Goal: Task Accomplishment & Management: Manage account settings

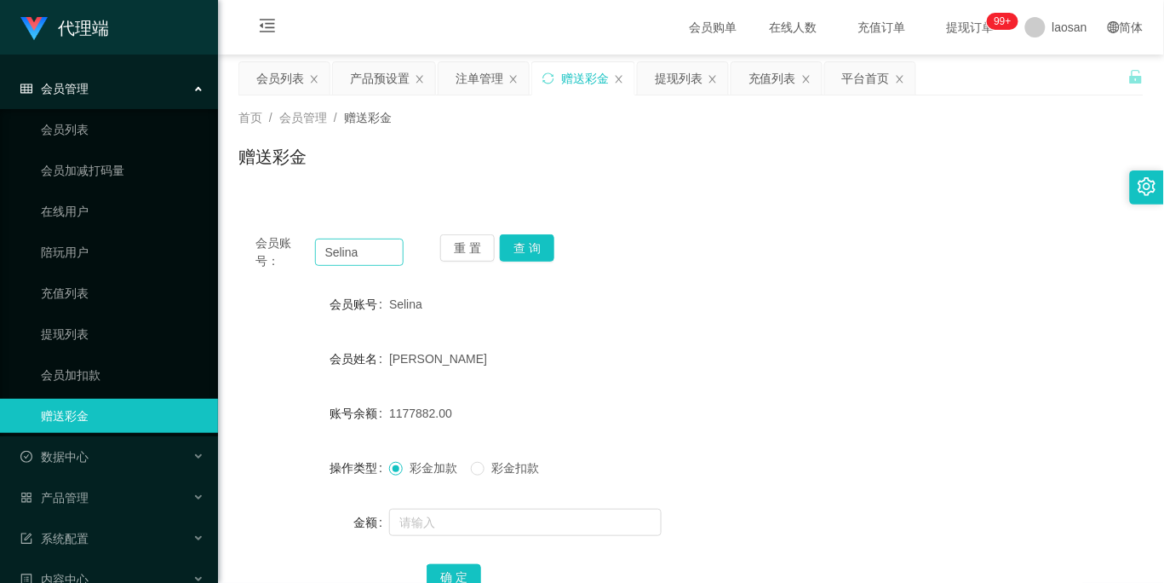
click at [358, 254] on input "Selina" at bounding box center [359, 251] width 89 height 27
drag, startPoint x: 278, startPoint y: 82, endPoint x: 327, endPoint y: 162, distance: 94.1
click at [278, 82] on div "会员列表" at bounding box center [280, 78] width 48 height 32
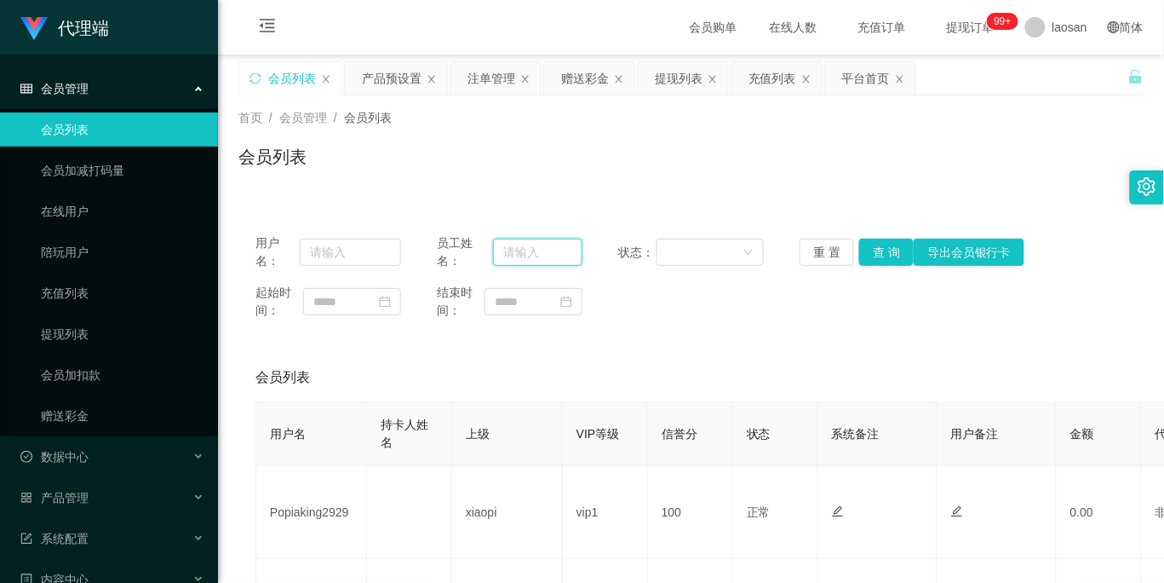
click at [535, 260] on input "text" at bounding box center [537, 251] width 89 height 27
paste input "Selina"
type input "Selina"
click at [350, 258] on input "text" at bounding box center [350, 251] width 101 height 27
paste input "Selina"
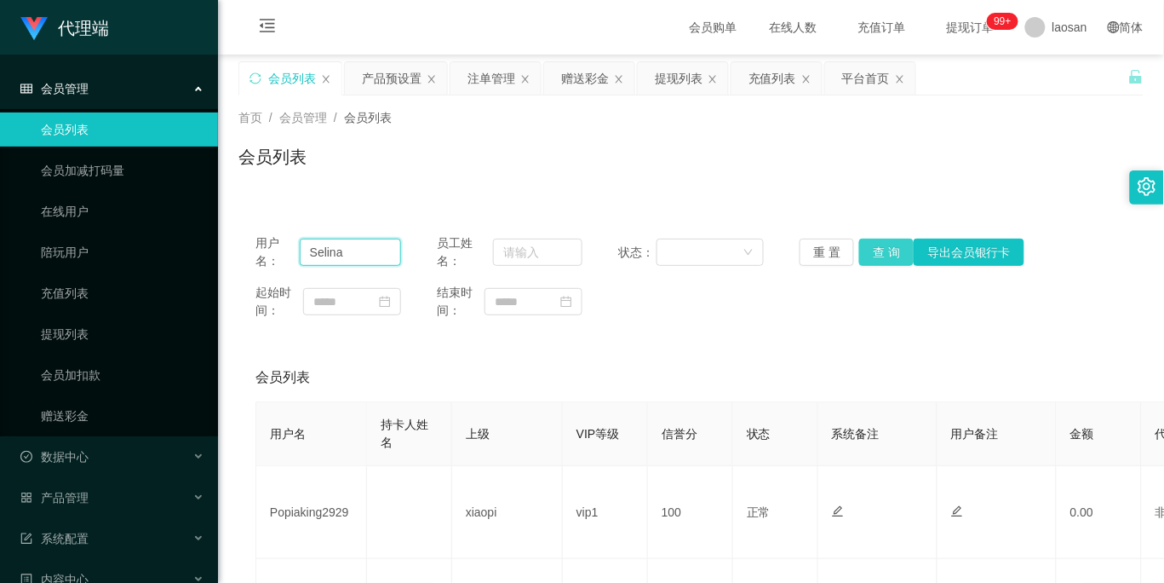
type input "Selina"
click at [867, 244] on button "查 询" at bounding box center [886, 251] width 55 height 27
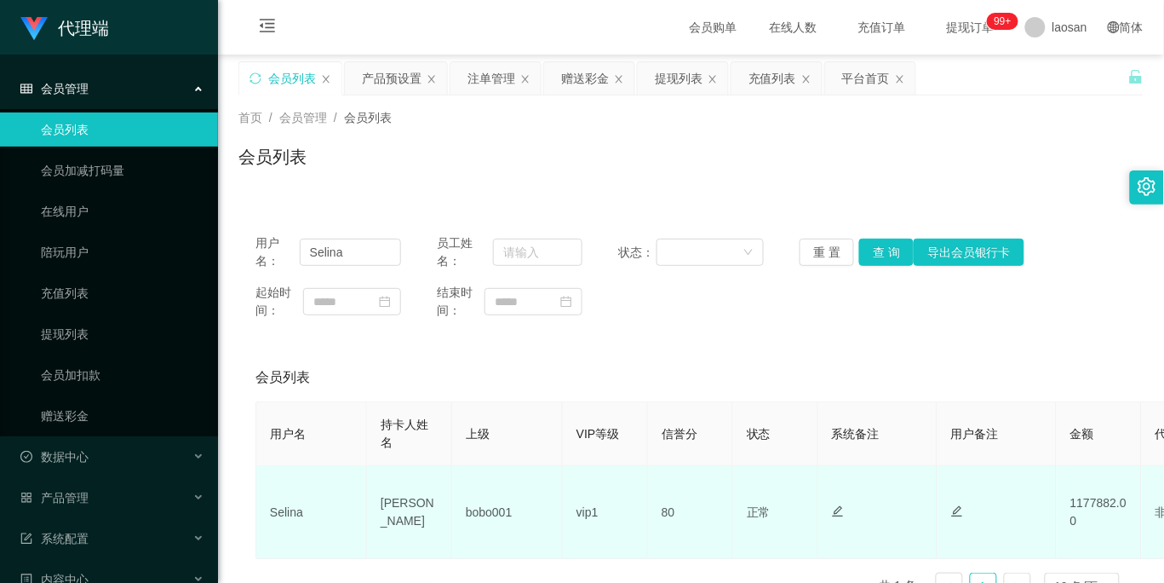
click at [673, 504] on td "80" at bounding box center [690, 512] width 85 height 93
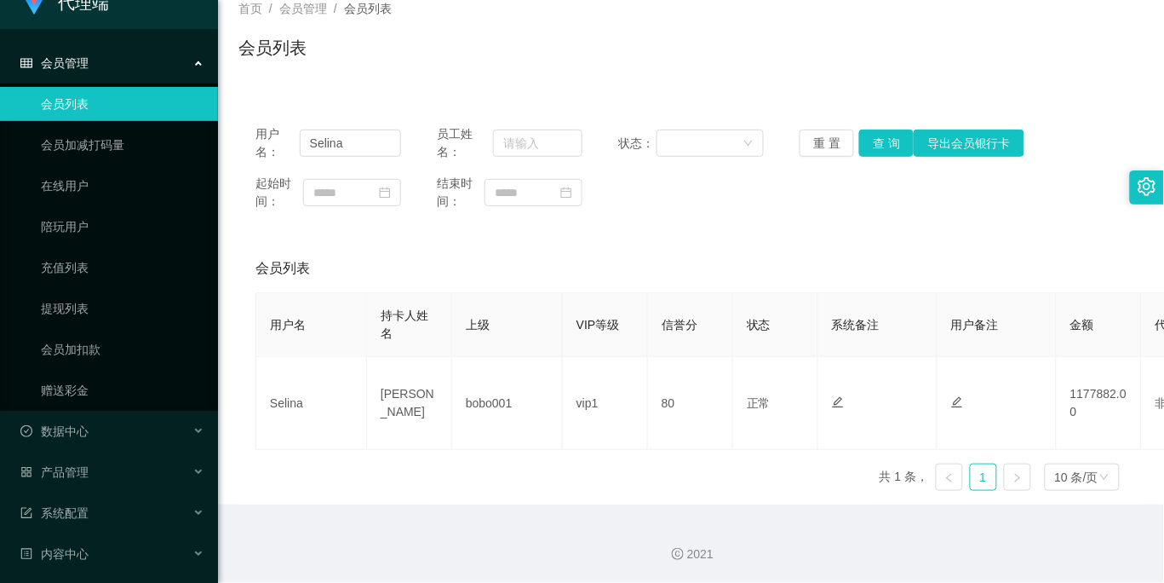
scroll to position [71, 0]
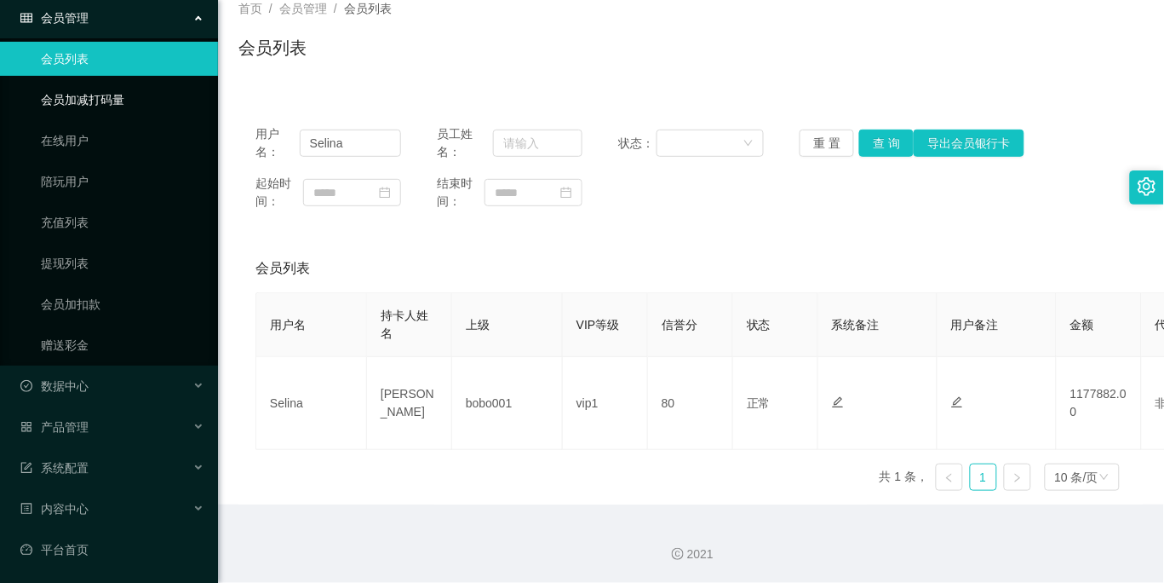
click at [135, 105] on link "会员加减打码量" at bounding box center [123, 100] width 164 height 34
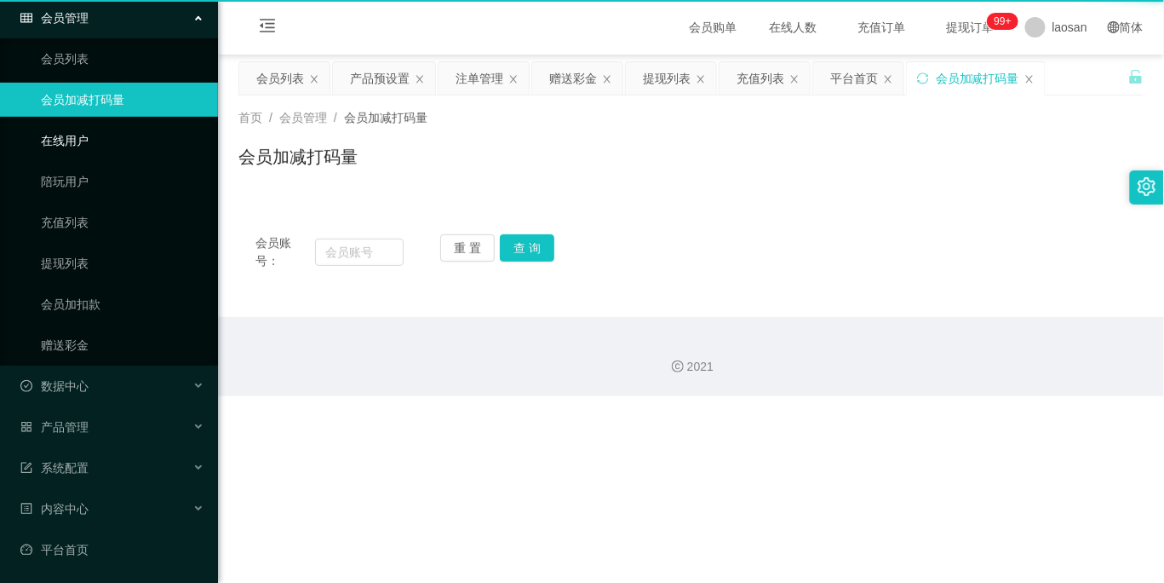
click at [111, 145] on link "在线用户" at bounding box center [123, 141] width 164 height 34
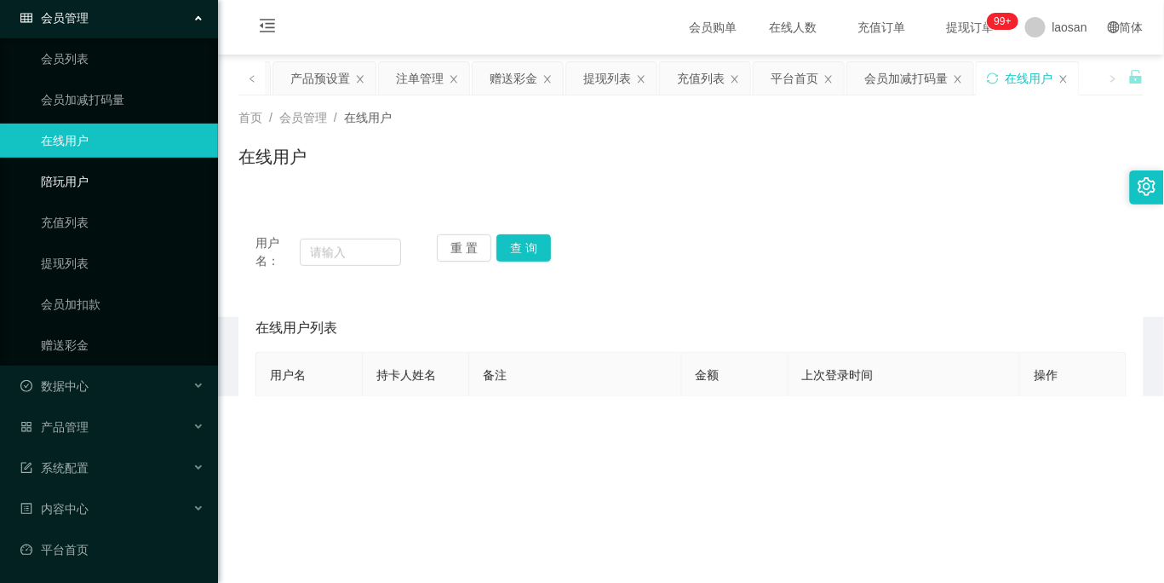
click at [112, 181] on link "陪玩用户" at bounding box center [123, 181] width 164 height 34
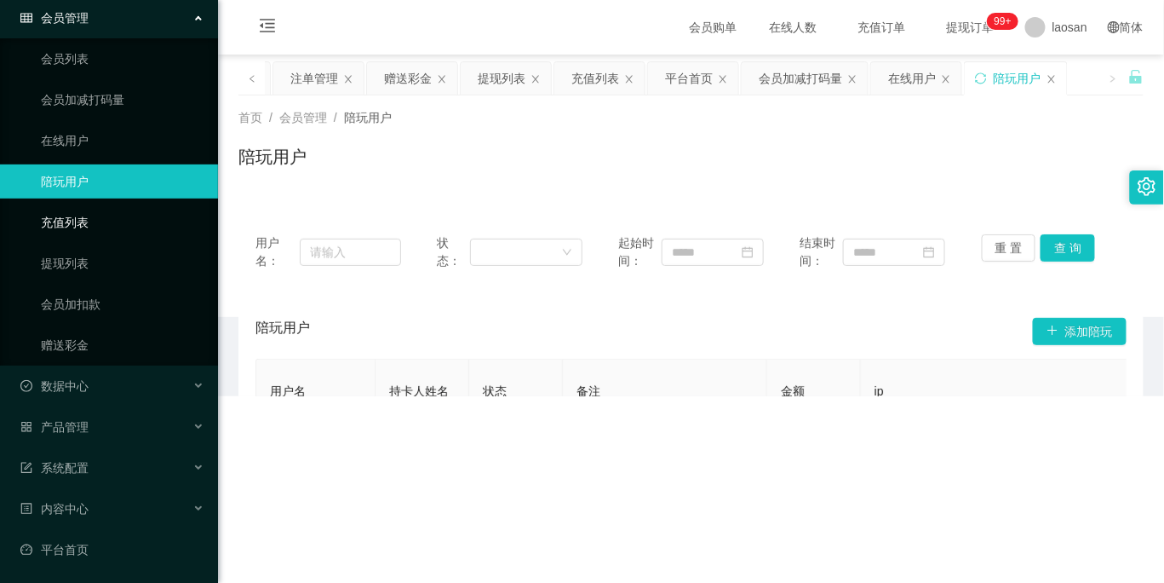
click at [119, 221] on link "充值列表" at bounding box center [123, 222] width 164 height 34
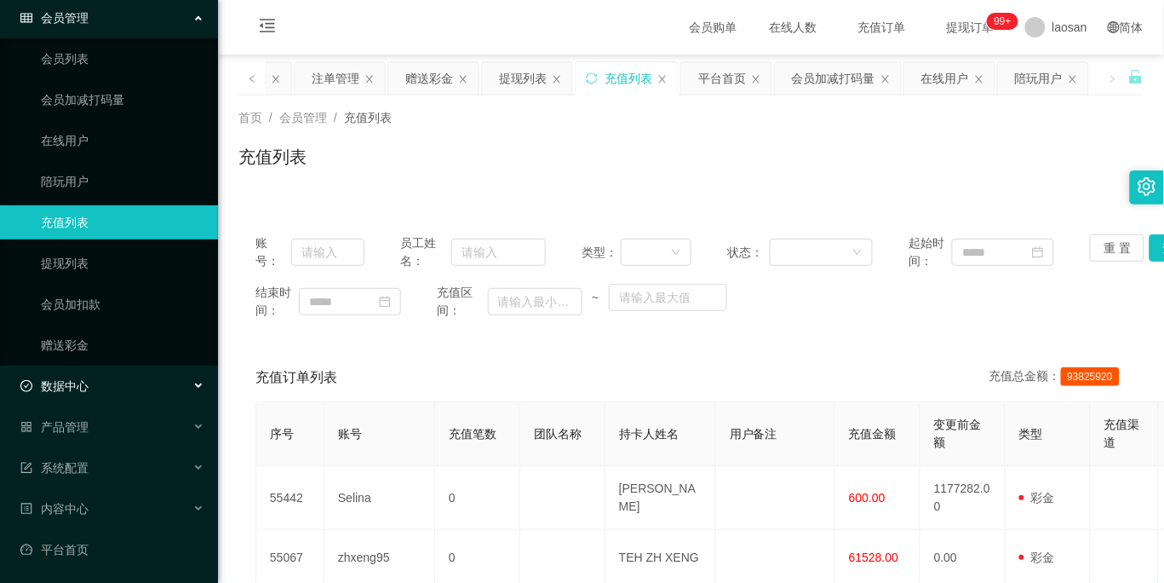
click at [133, 389] on div "数据中心" at bounding box center [109, 386] width 218 height 34
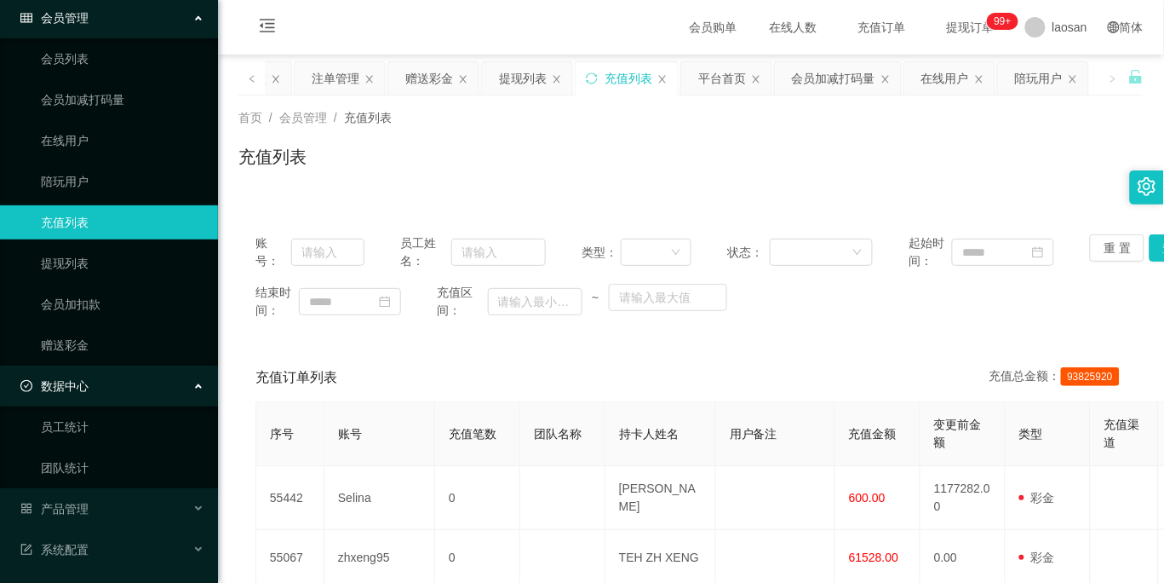
click at [135, 387] on div "数据中心" at bounding box center [109, 386] width 218 height 34
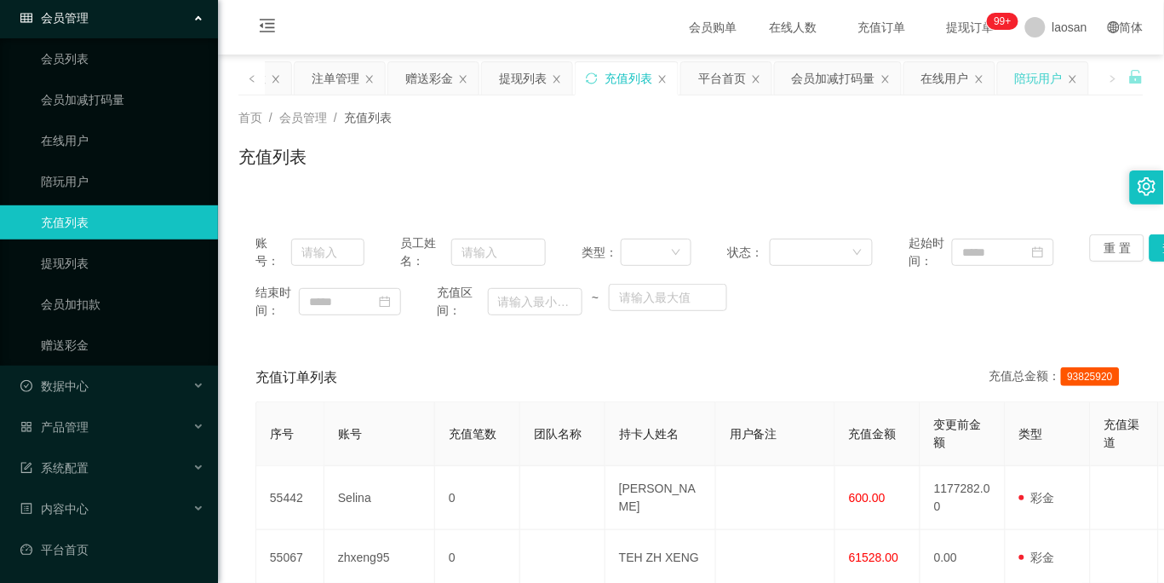
click at [1067, 78] on div "陪玩用户" at bounding box center [1043, 78] width 90 height 32
click at [1074, 78] on icon "图标: close" at bounding box center [1073, 79] width 7 height 8
click at [1031, 81] on icon "图标: close" at bounding box center [1030, 79] width 10 height 10
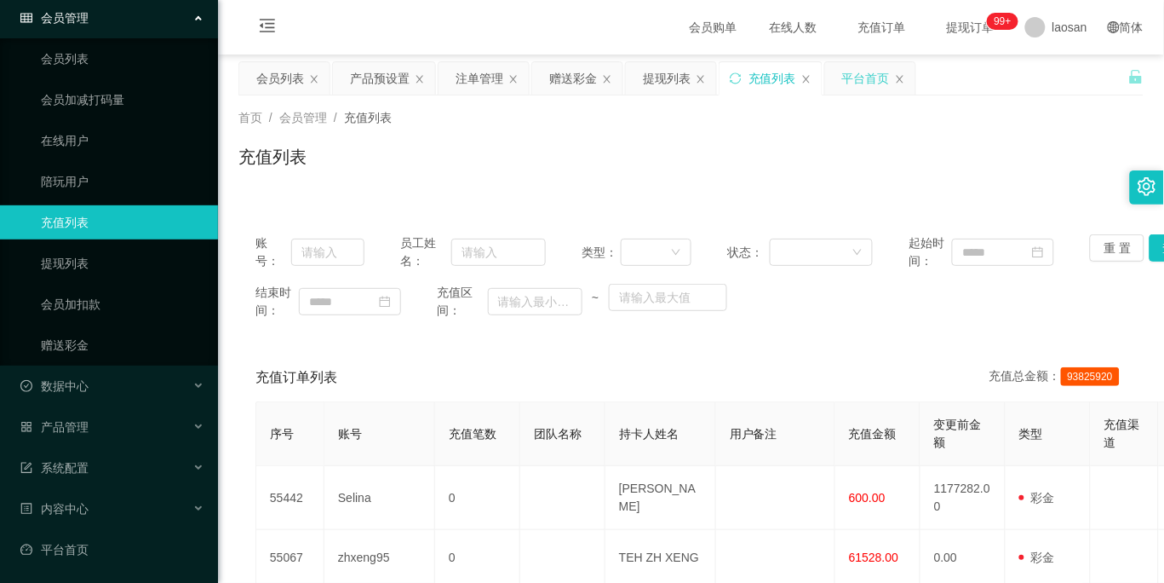
click at [836, 73] on div "平台首页" at bounding box center [870, 78] width 90 height 32
click at [857, 82] on div "平台首页" at bounding box center [866, 78] width 48 height 32
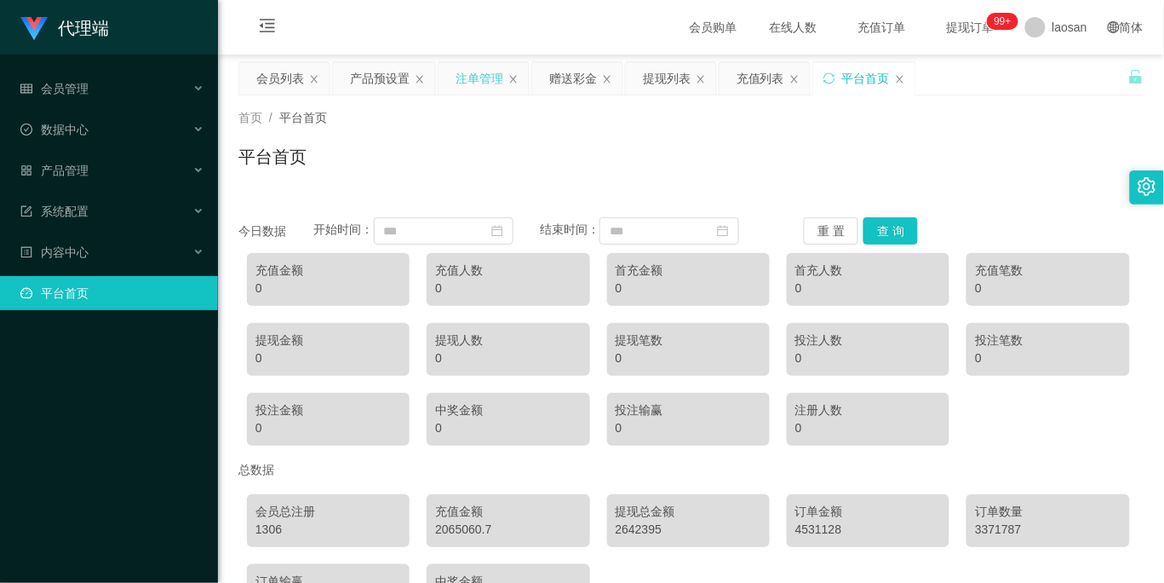
click at [448, 74] on div "注单管理" at bounding box center [484, 78] width 90 height 32
click at [486, 86] on div "注单管理" at bounding box center [480, 78] width 48 height 32
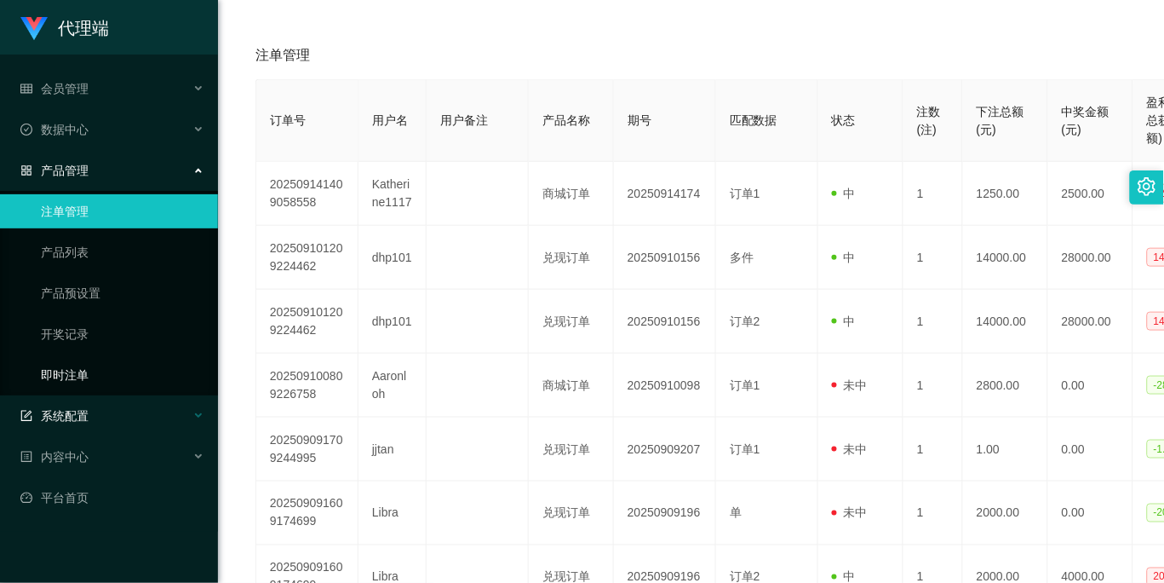
scroll to position [284, 0]
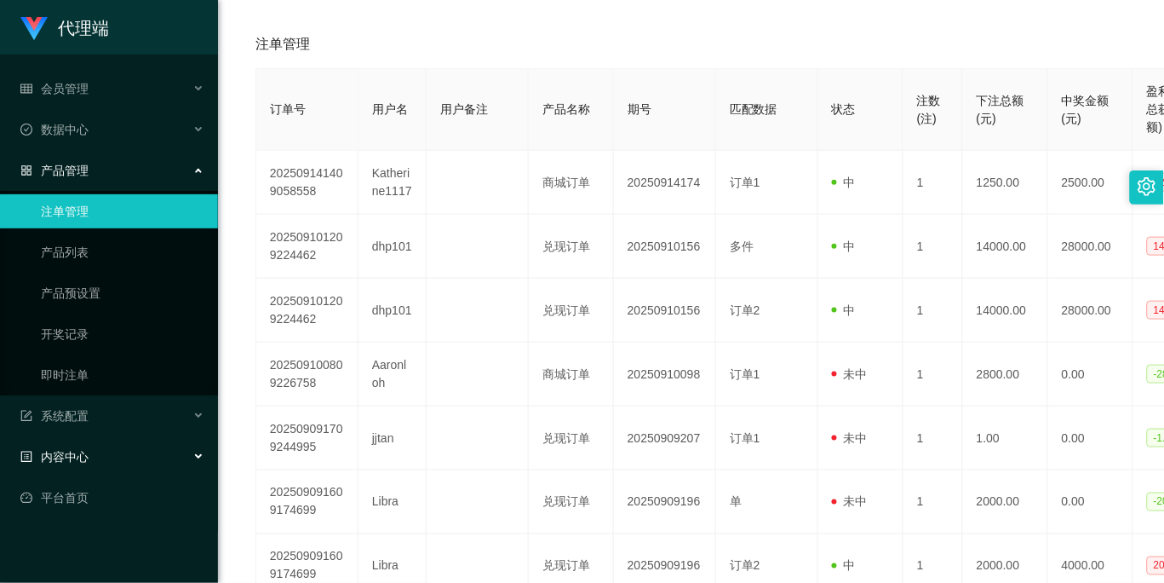
click at [99, 448] on div "内容中心" at bounding box center [109, 457] width 218 height 34
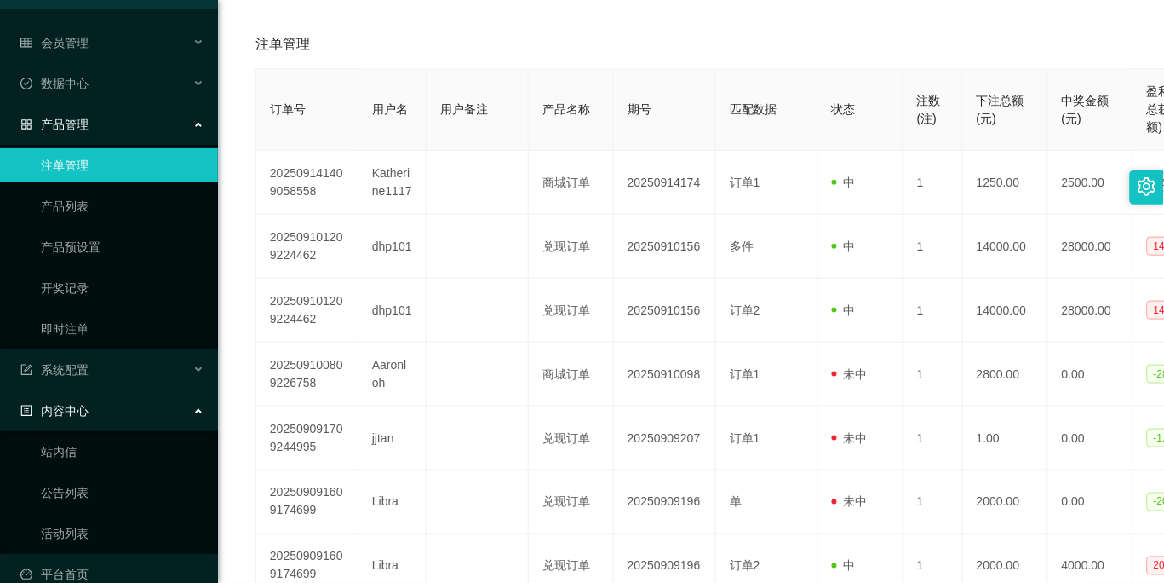
scroll to position [71, 0]
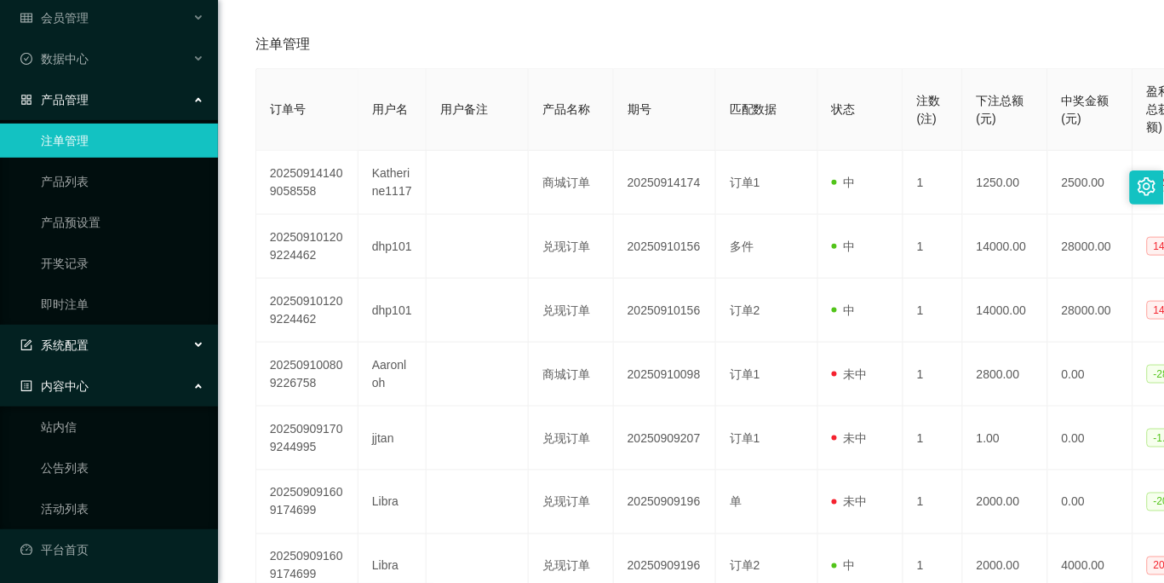
click at [128, 344] on div "系统配置" at bounding box center [109, 345] width 218 height 34
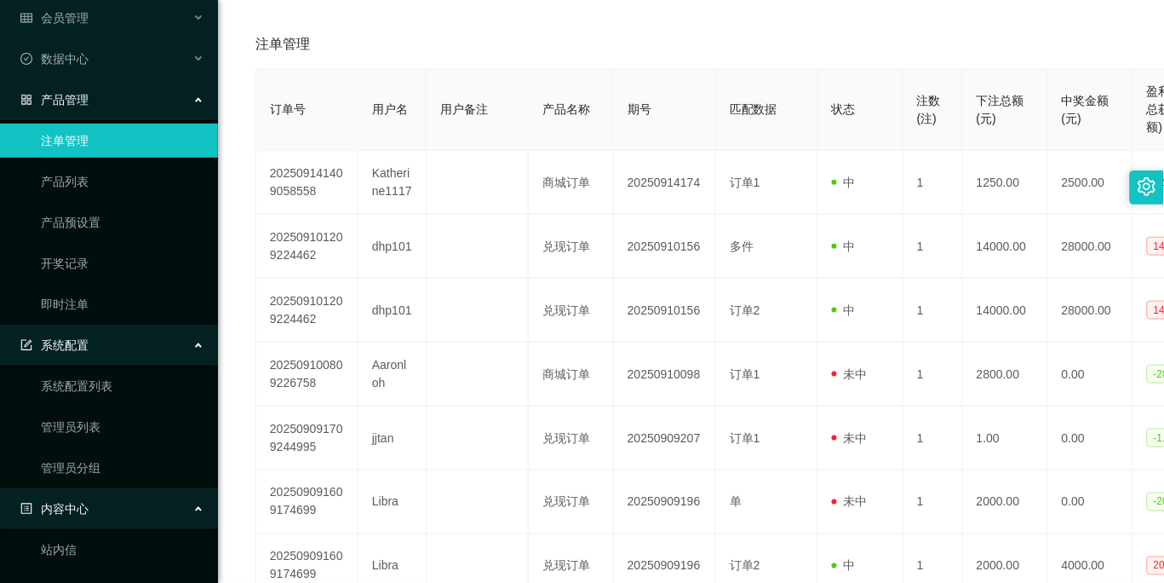
click at [104, 499] on div "内容中心" at bounding box center [109, 508] width 218 height 34
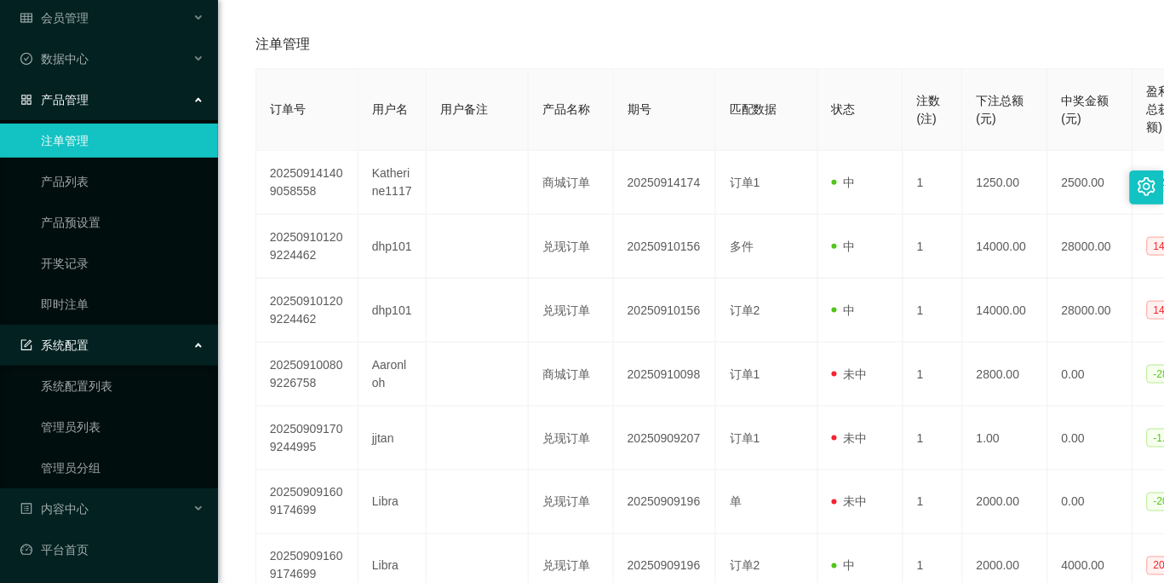
click at [134, 352] on div "系统配置" at bounding box center [109, 345] width 218 height 34
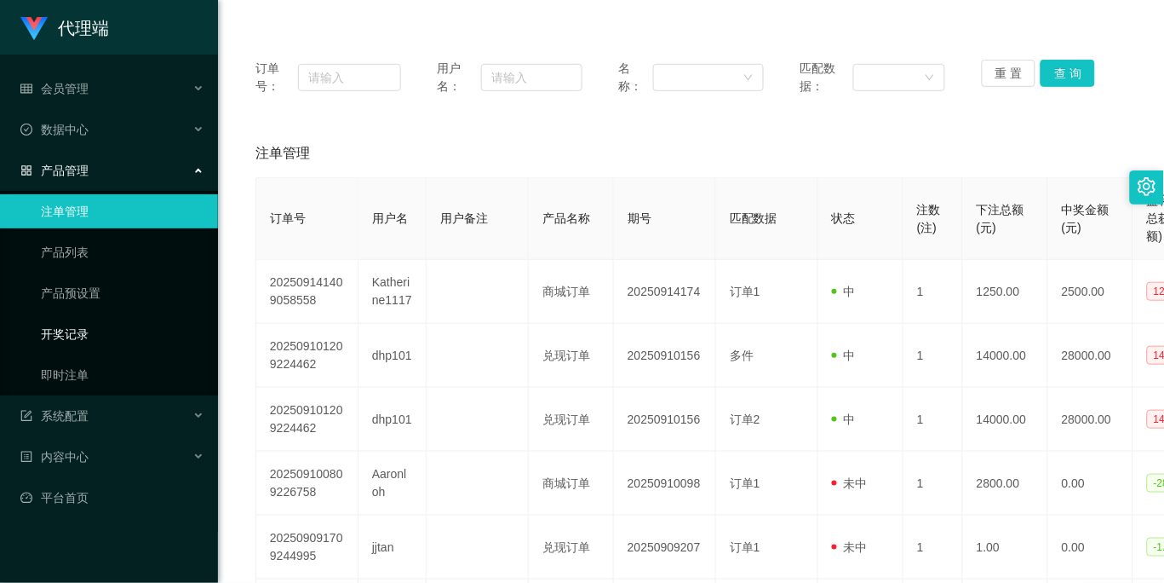
scroll to position [0, 0]
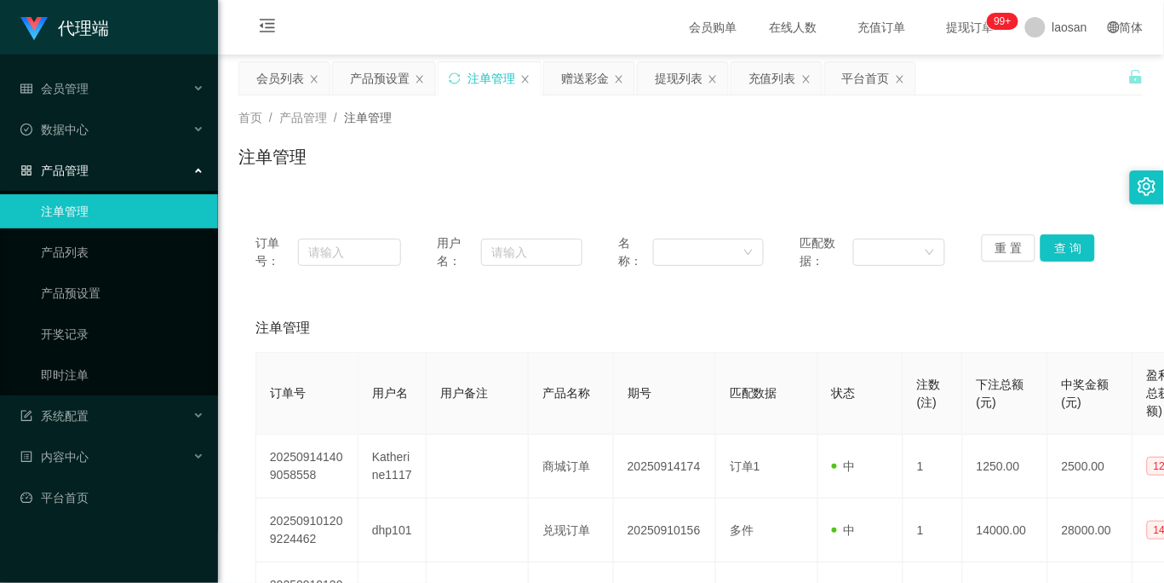
click at [133, 165] on div "产品管理" at bounding box center [109, 170] width 218 height 34
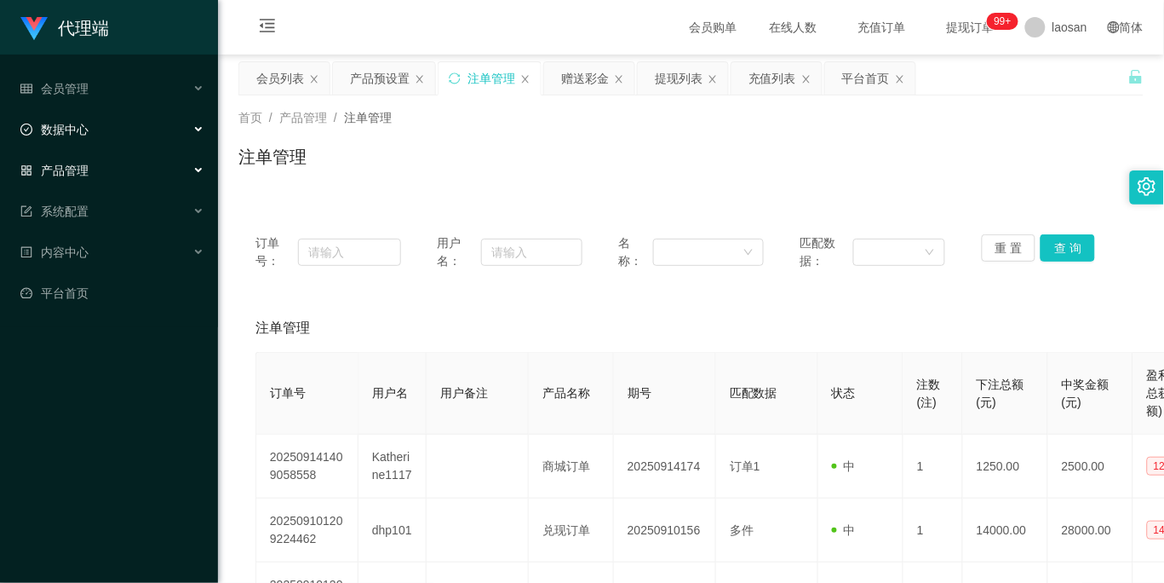
click at [131, 129] on div "数据中心" at bounding box center [109, 129] width 218 height 34
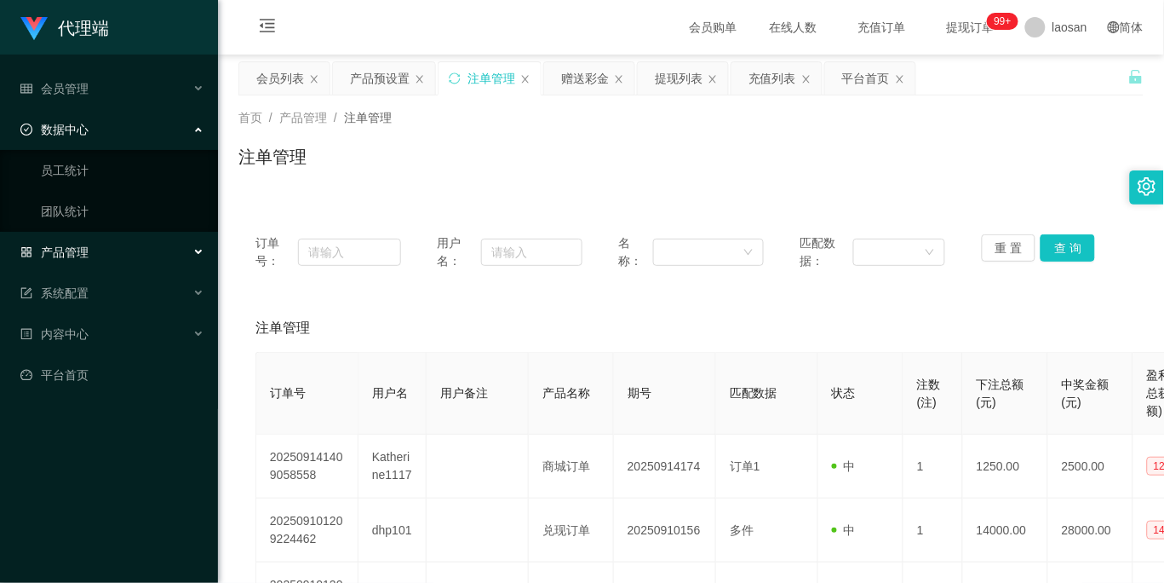
click at [158, 128] on div "数据中心" at bounding box center [109, 129] width 218 height 34
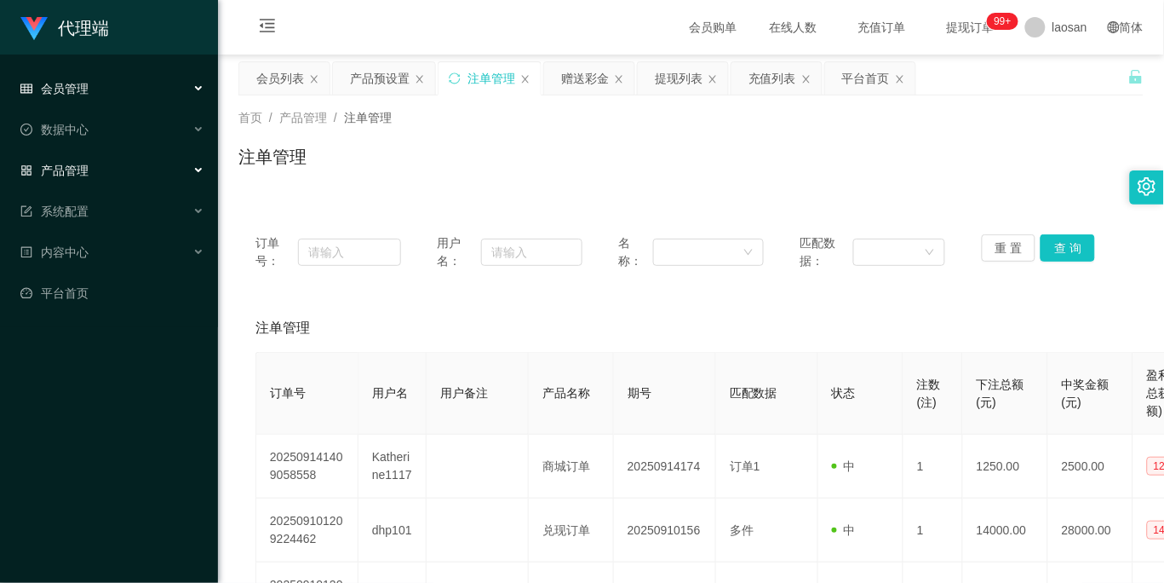
click at [150, 79] on div "会员管理" at bounding box center [109, 89] width 218 height 34
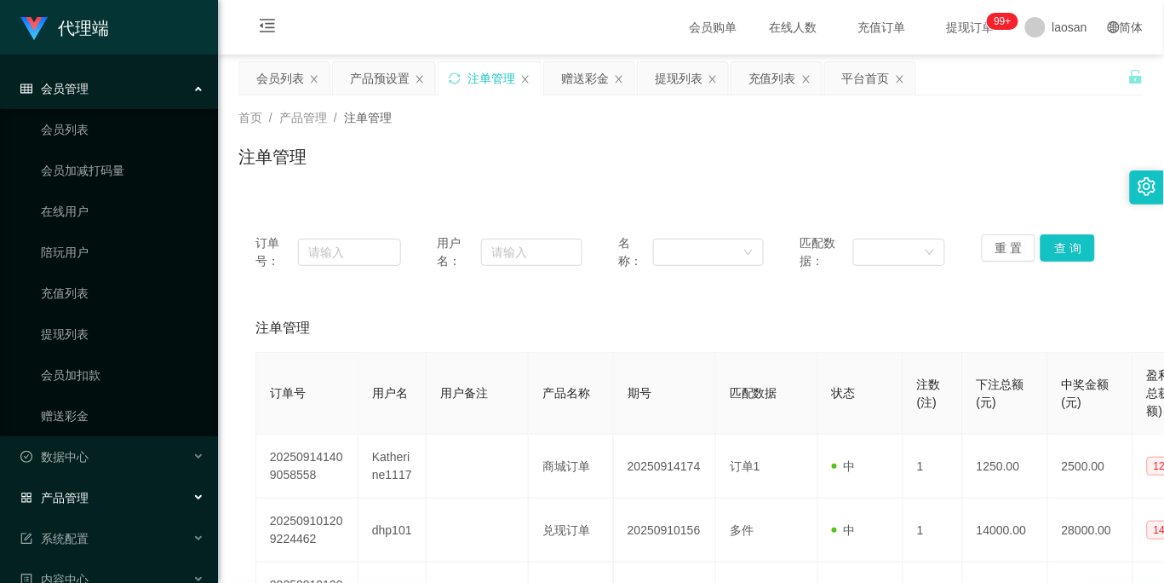
click at [113, 95] on div "会员管理" at bounding box center [109, 89] width 218 height 34
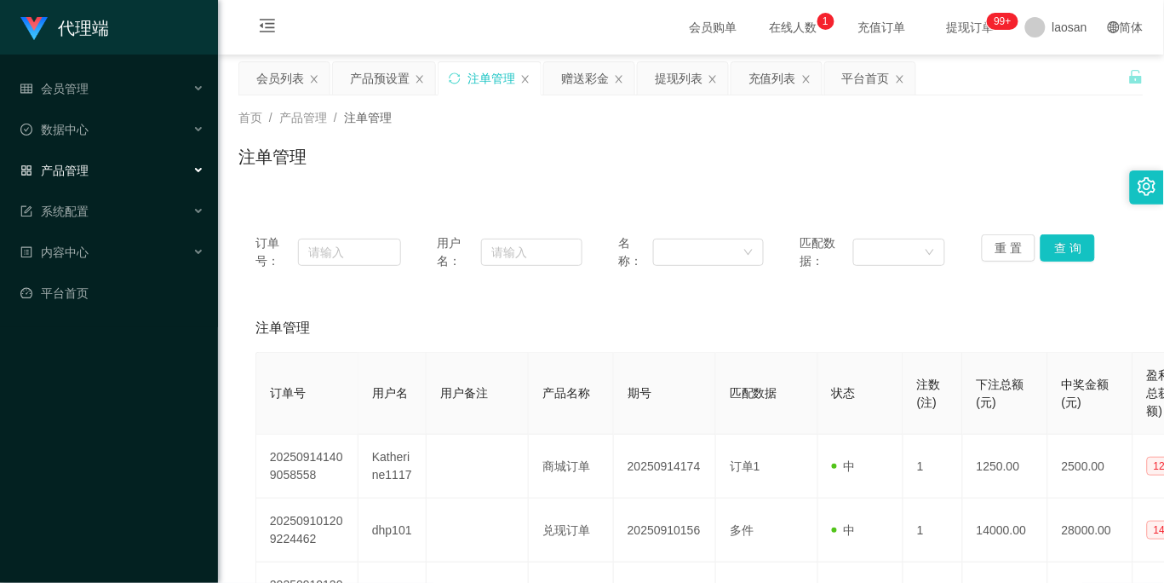
click at [610, 191] on div "首页 / 产品管理 / 注单管理 / 注单管理" at bounding box center [691, 145] width 946 height 101
drag, startPoint x: 516, startPoint y: 260, endPoint x: 576, endPoint y: 251, distance: 60.2
click at [516, 260] on input "text" at bounding box center [531, 251] width 101 height 27
paste input "Selina"
type input "Selina"
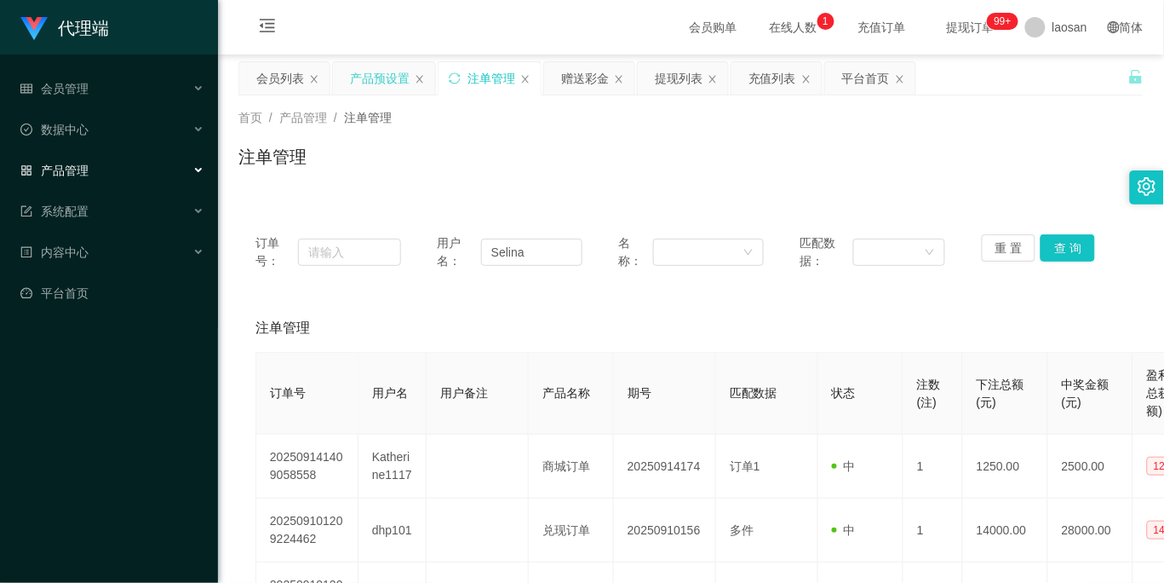
click at [383, 66] on div "产品预设置" at bounding box center [380, 78] width 60 height 32
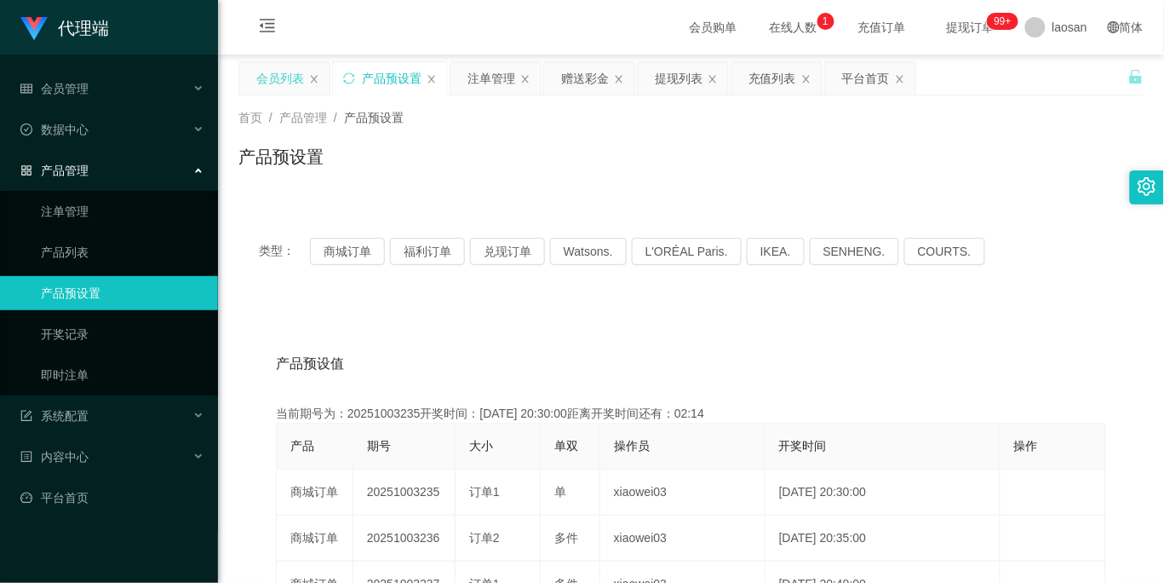
click at [273, 72] on div "会员列表" at bounding box center [280, 78] width 48 height 32
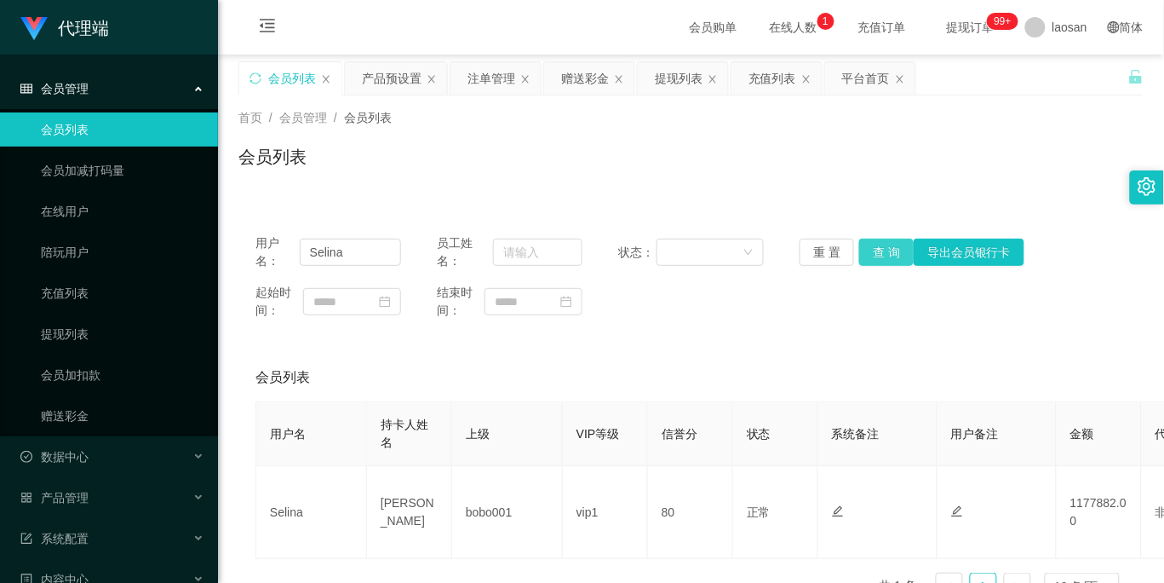
click at [882, 250] on button "查 询" at bounding box center [886, 251] width 55 height 27
click at [882, 250] on div "重 置 查 询 导出会员银行卡" at bounding box center [873, 251] width 146 height 27
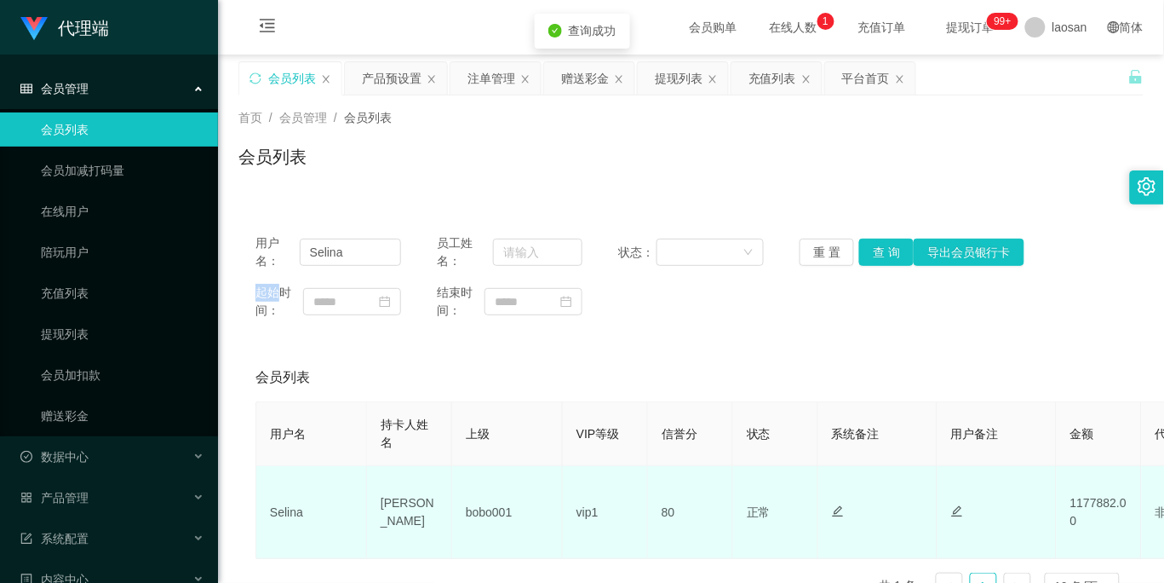
scroll to position [109, 0]
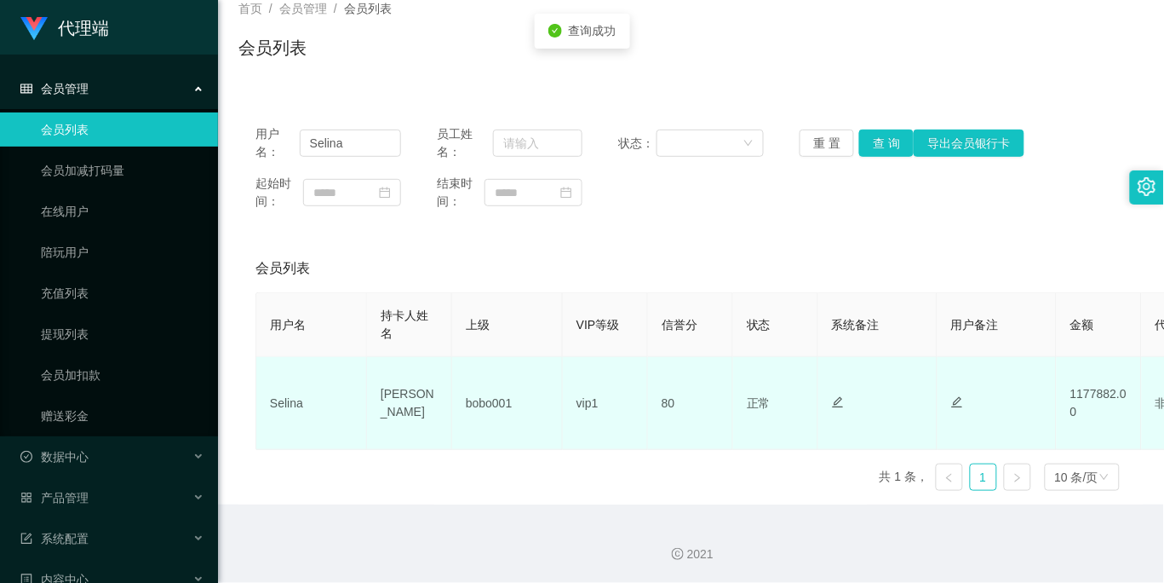
click at [836, 404] on icon "图标: edit" at bounding box center [838, 402] width 11 height 11
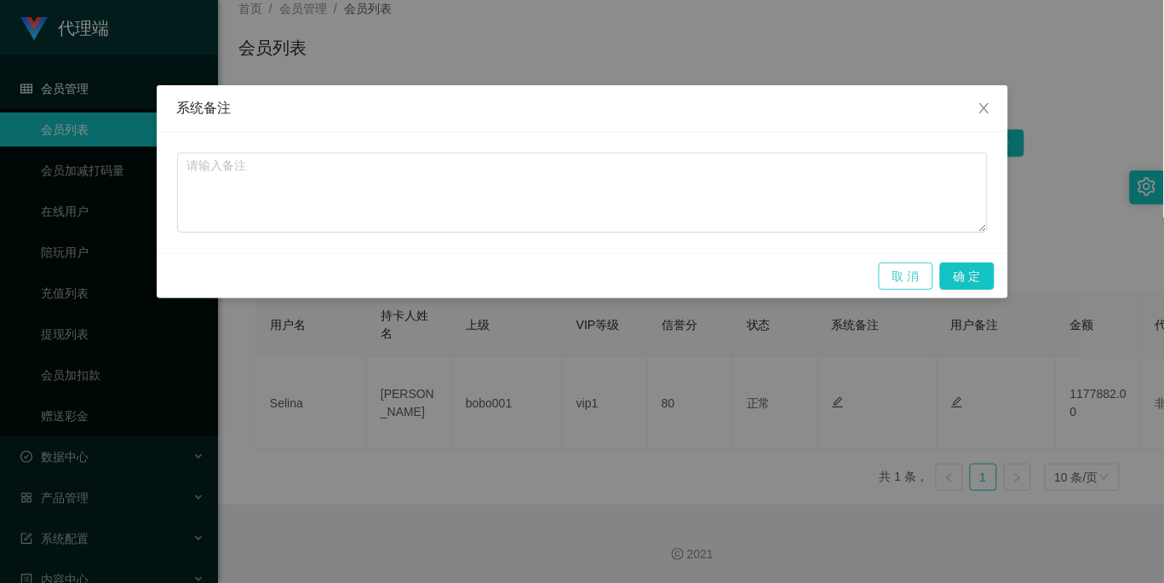
click at [903, 274] on button "取 消" at bounding box center [906, 275] width 55 height 27
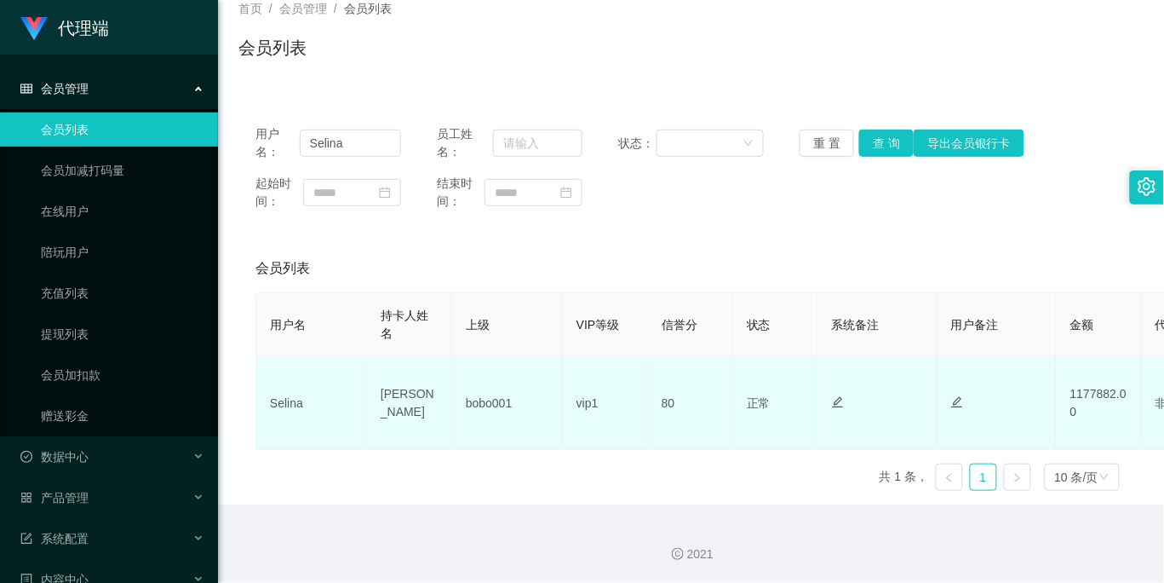
click at [957, 411] on div at bounding box center [996, 403] width 91 height 18
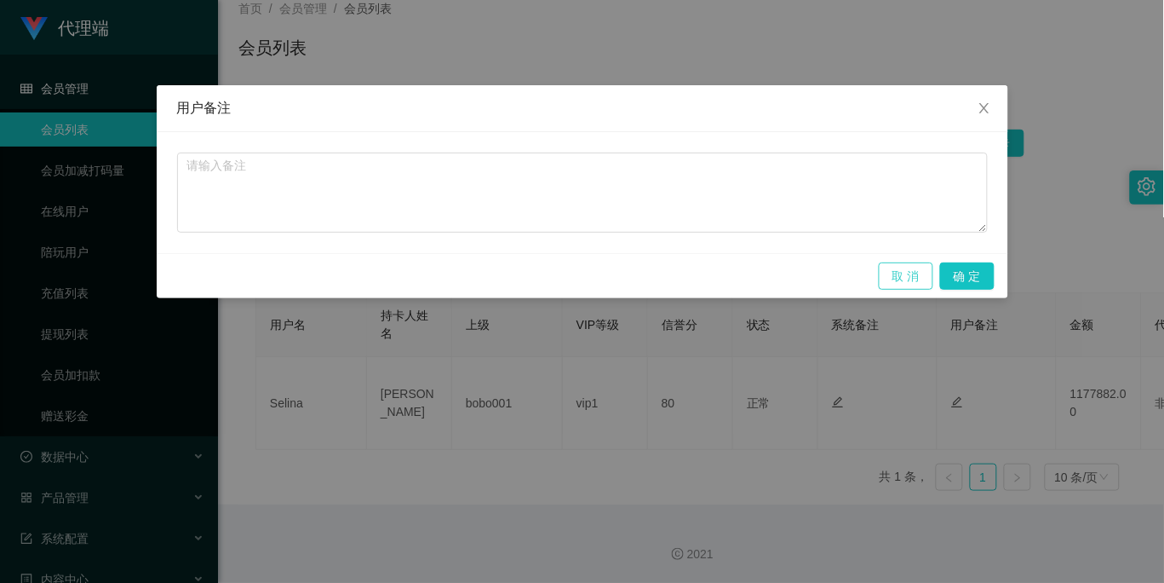
click at [901, 274] on button "取 消" at bounding box center [906, 275] width 55 height 27
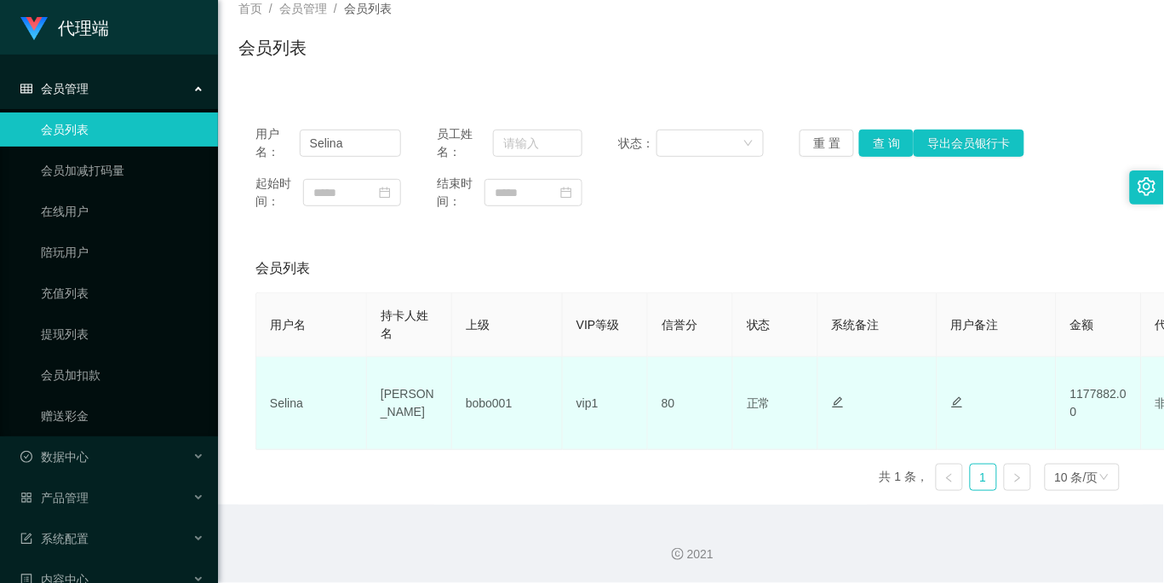
click at [661, 404] on td "80" at bounding box center [690, 403] width 85 height 93
click at [664, 405] on td "80" at bounding box center [690, 403] width 85 height 93
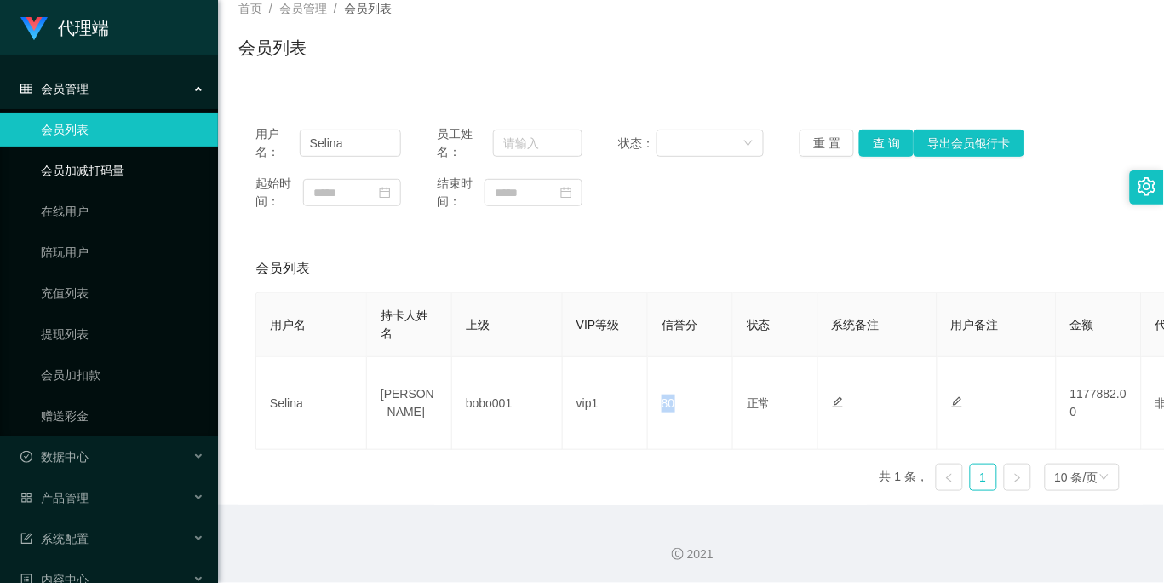
click at [170, 158] on link "会员加减打码量" at bounding box center [123, 170] width 164 height 34
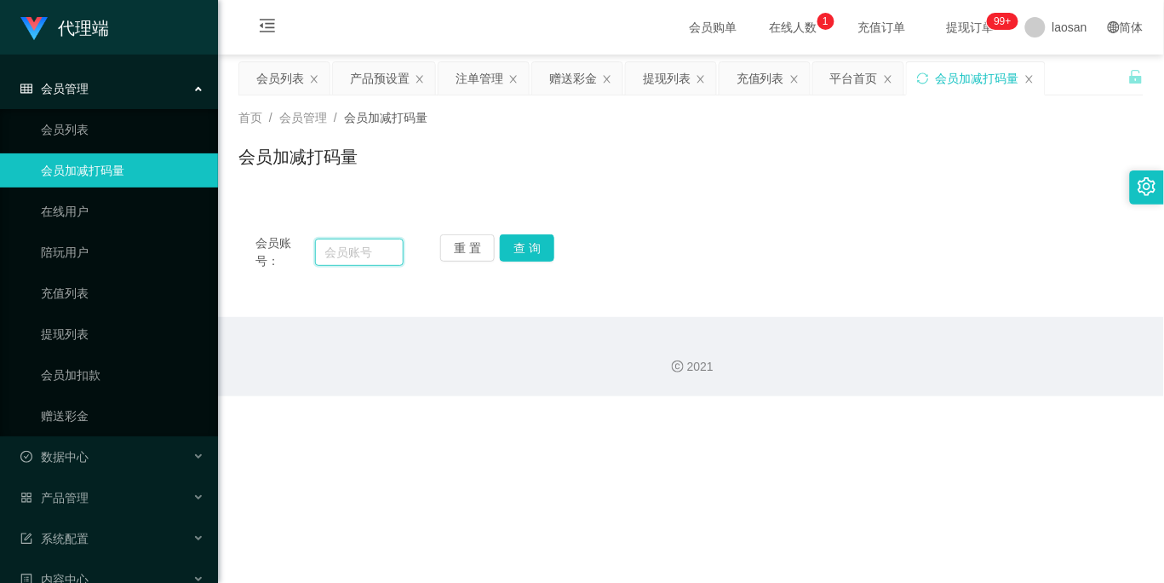
click at [381, 256] on input "text" at bounding box center [359, 251] width 89 height 27
paste input "Selina"
type input "Selina"
click at [545, 242] on button "查 询" at bounding box center [527, 247] width 55 height 27
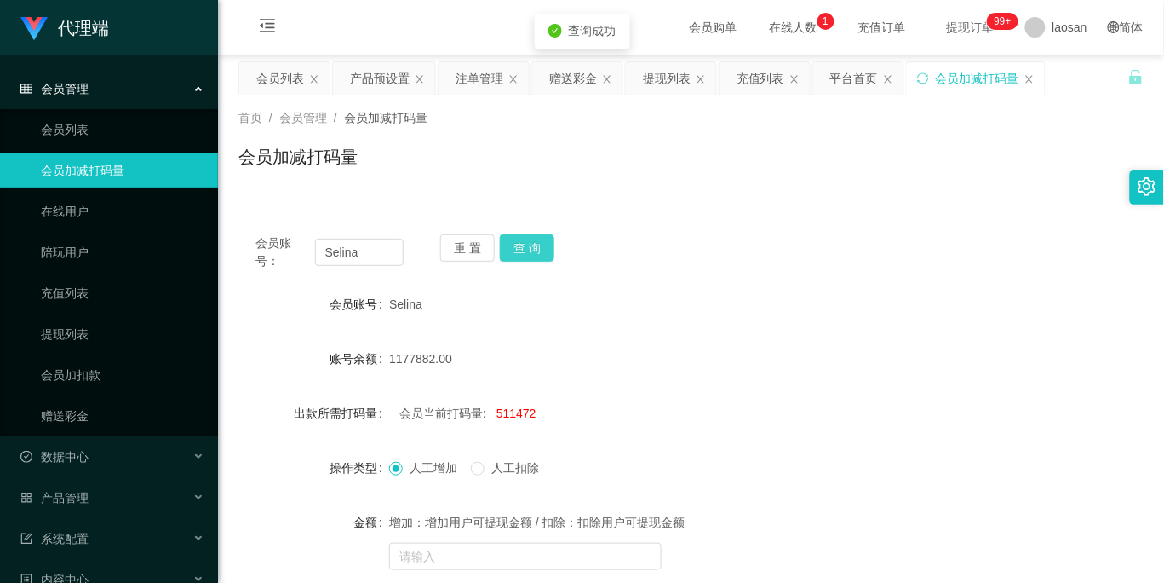
scroll to position [162, 0]
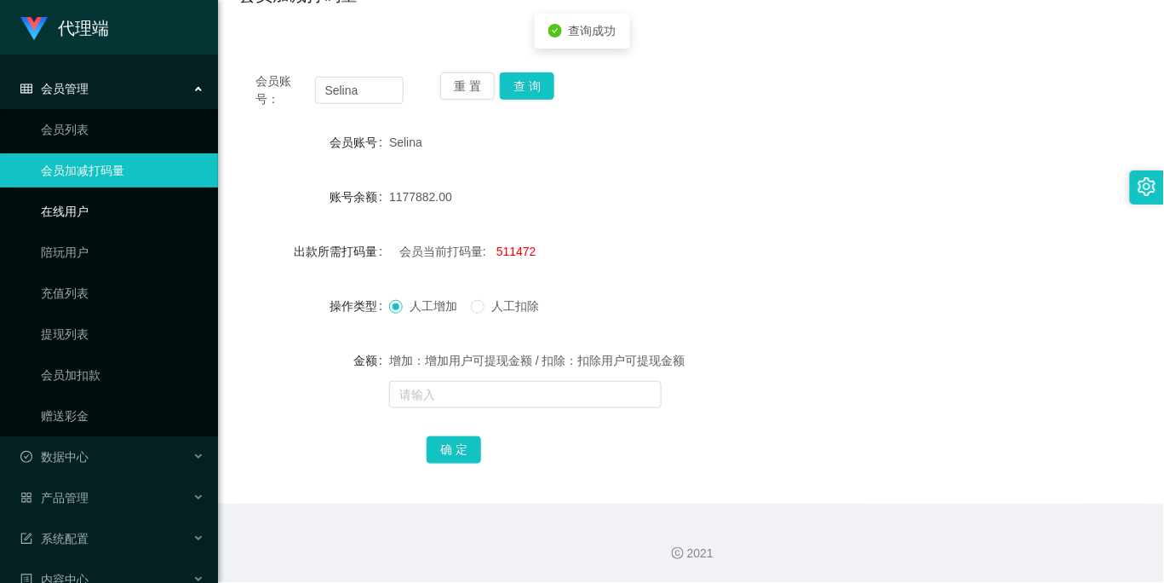
click at [106, 203] on link "在线用户" at bounding box center [123, 211] width 164 height 34
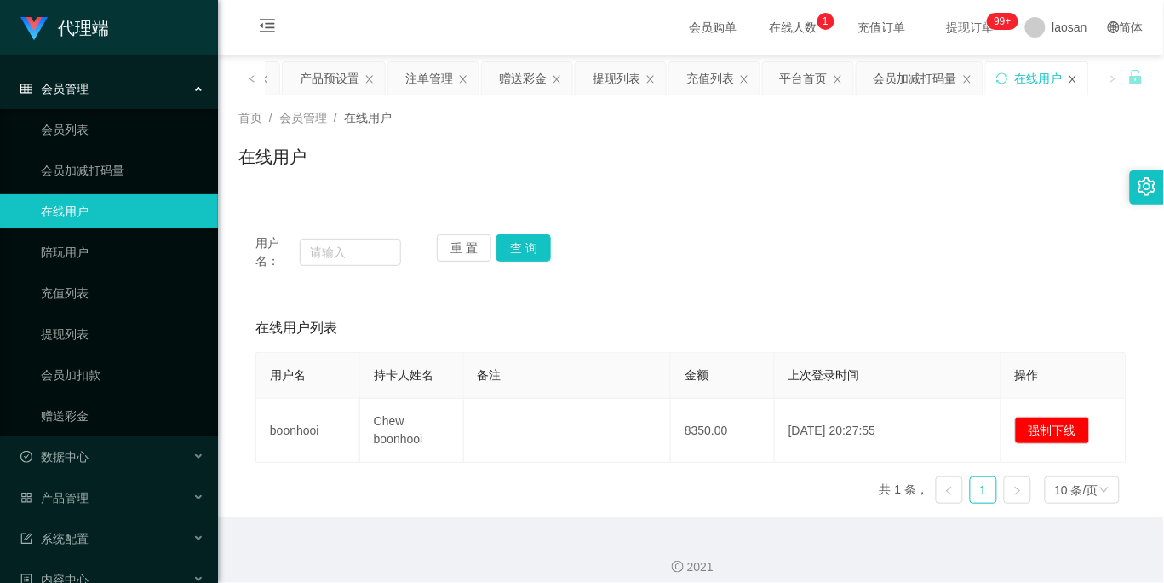
click at [1072, 74] on icon "图标: close" at bounding box center [1073, 79] width 10 height 10
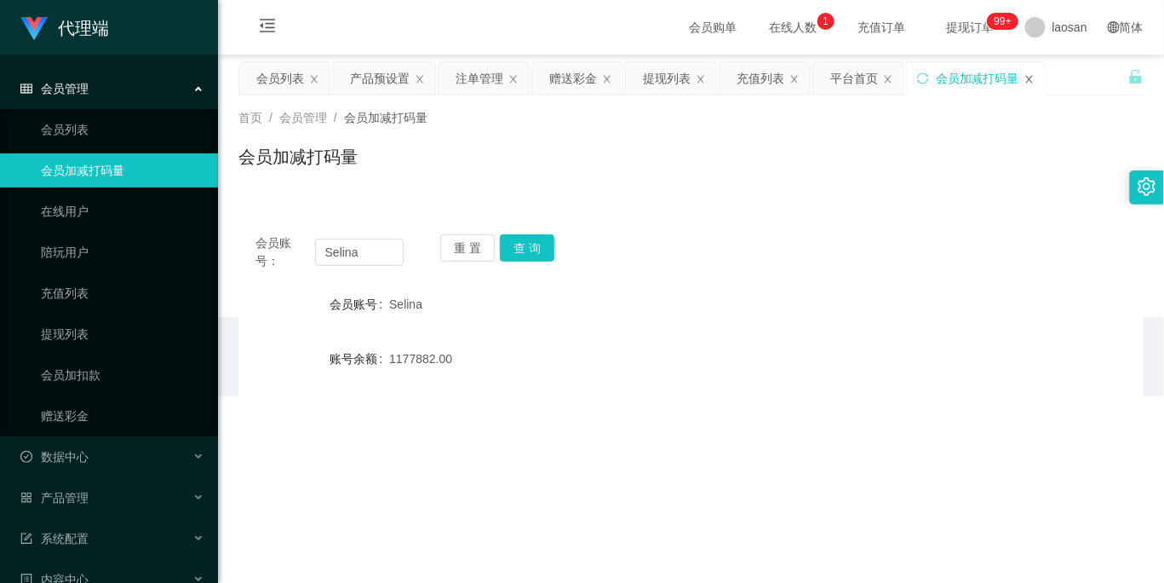
click at [1031, 79] on icon "图标: close" at bounding box center [1029, 79] width 7 height 8
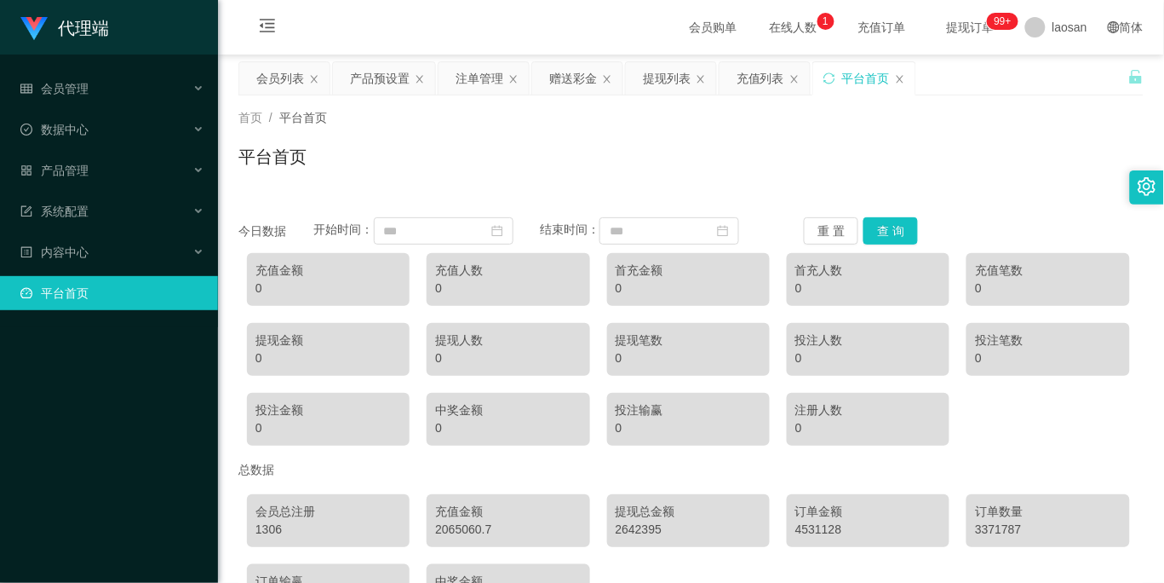
click at [676, 182] on div "平台首页" at bounding box center [690, 163] width 905 height 39
click at [129, 250] on div "内容中心" at bounding box center [109, 252] width 218 height 34
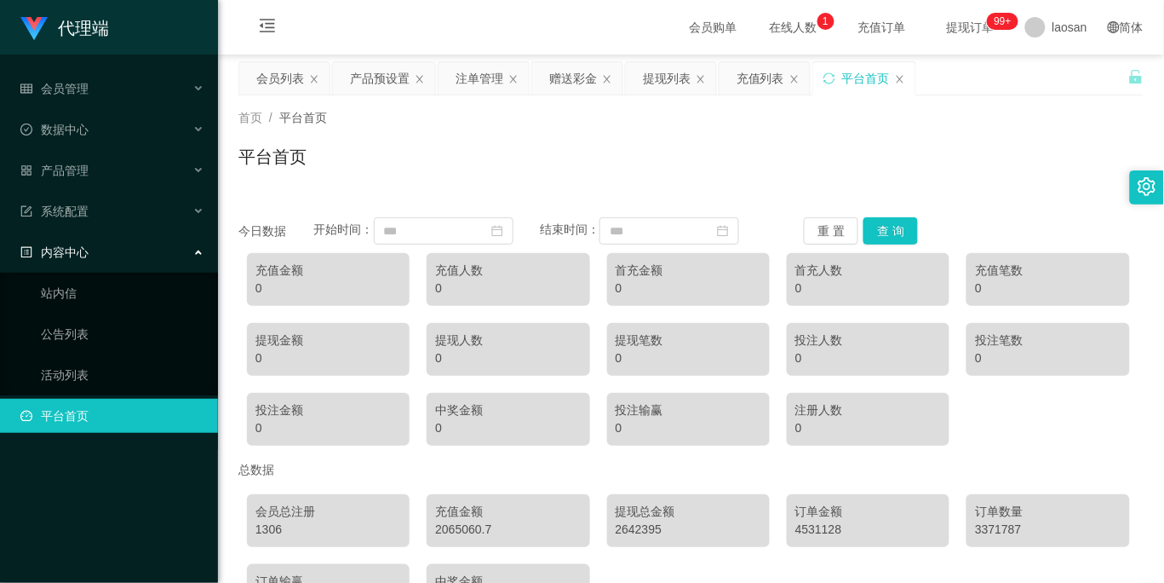
click at [149, 245] on div "内容中心" at bounding box center [109, 252] width 218 height 34
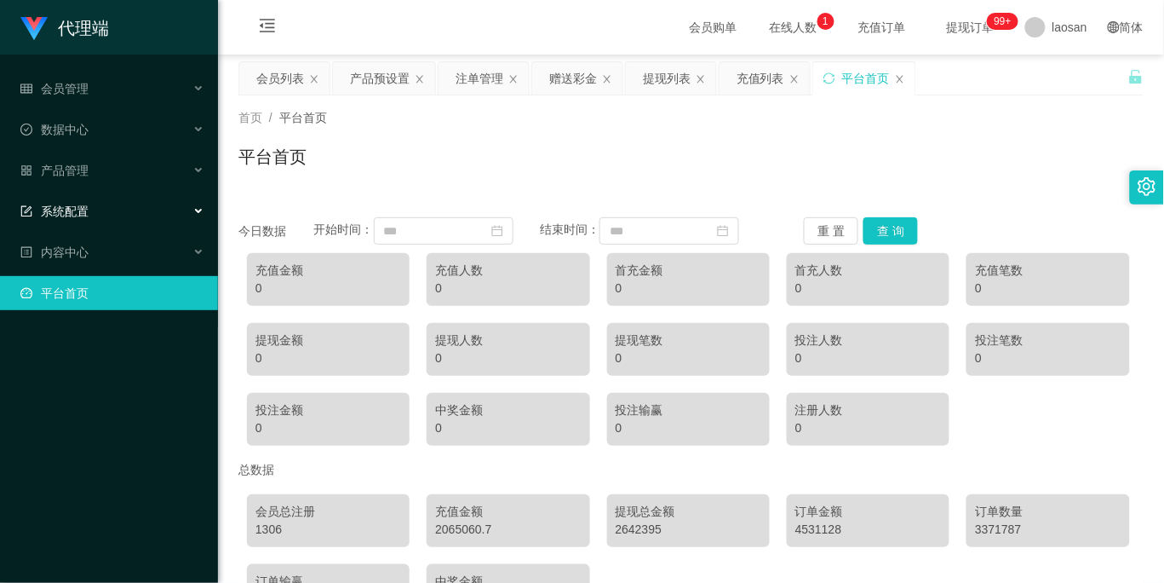
click at [159, 198] on div "系统配置" at bounding box center [109, 211] width 218 height 34
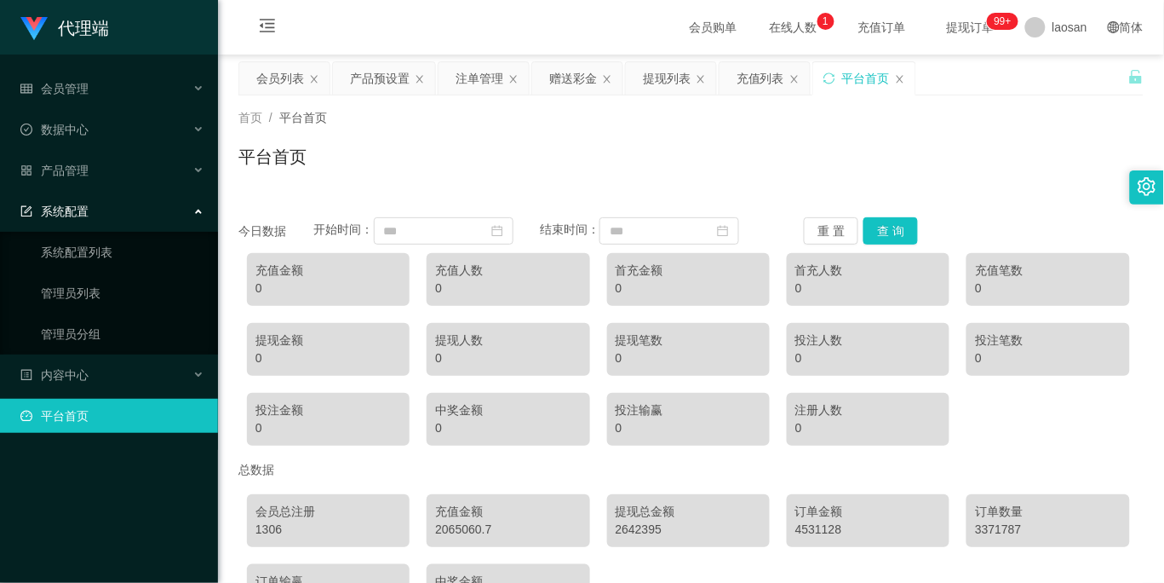
click at [151, 206] on div "系统配置" at bounding box center [109, 211] width 218 height 34
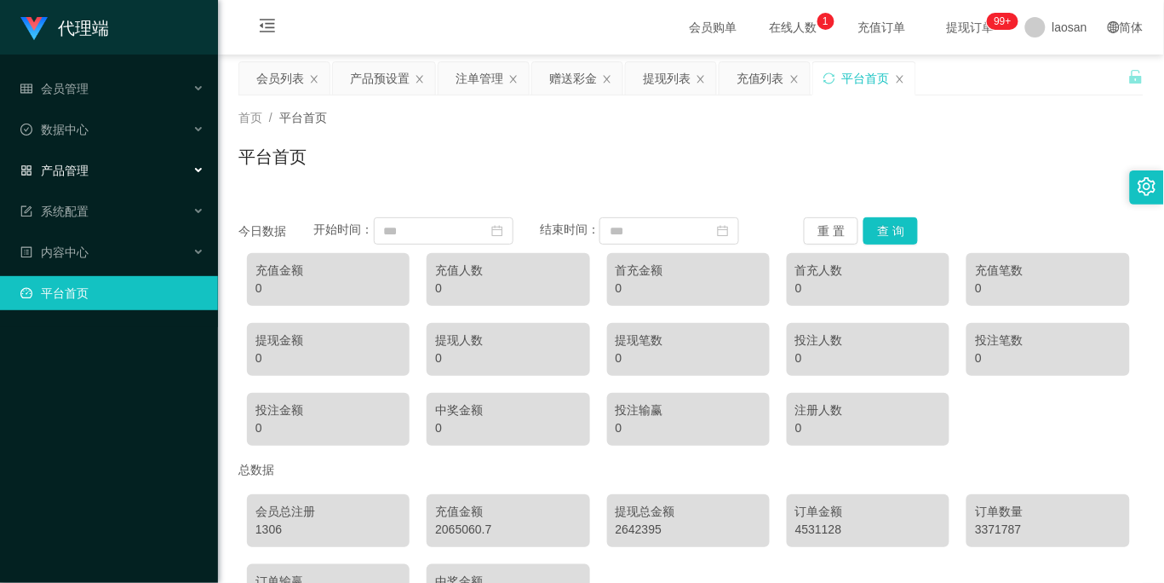
click at [159, 175] on div "产品管理" at bounding box center [109, 170] width 218 height 34
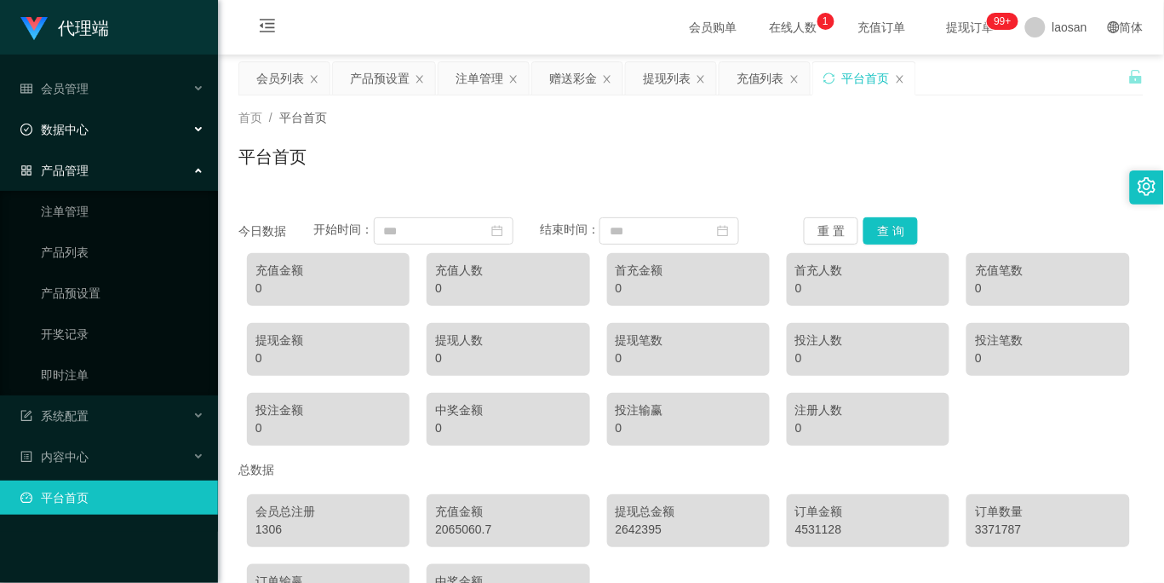
click at [123, 129] on div "数据中心" at bounding box center [109, 129] width 218 height 34
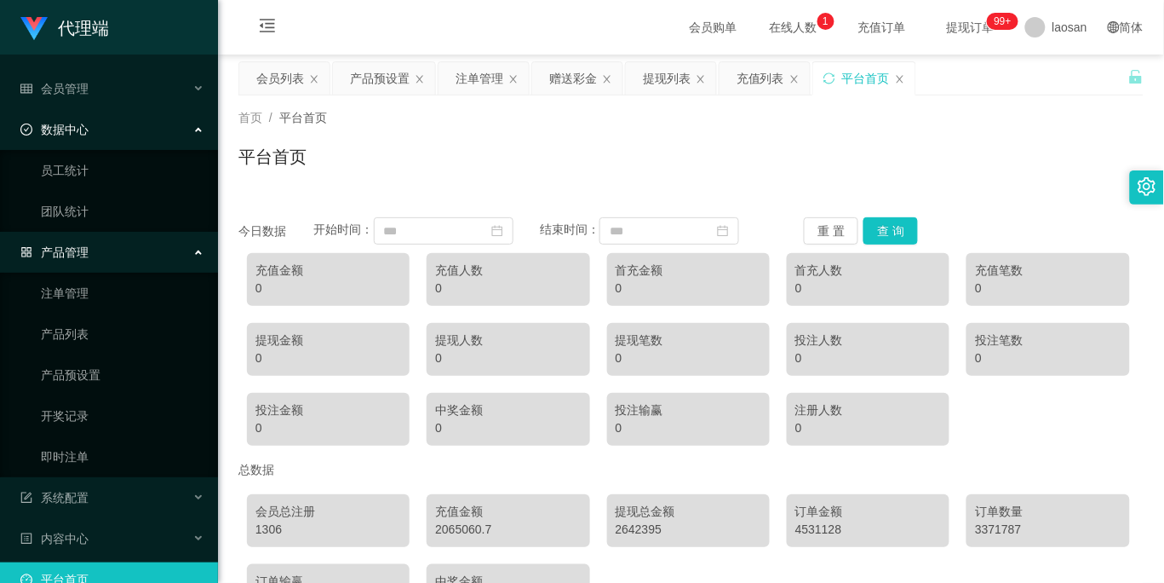
click at [124, 125] on div "数据中心" at bounding box center [109, 129] width 218 height 34
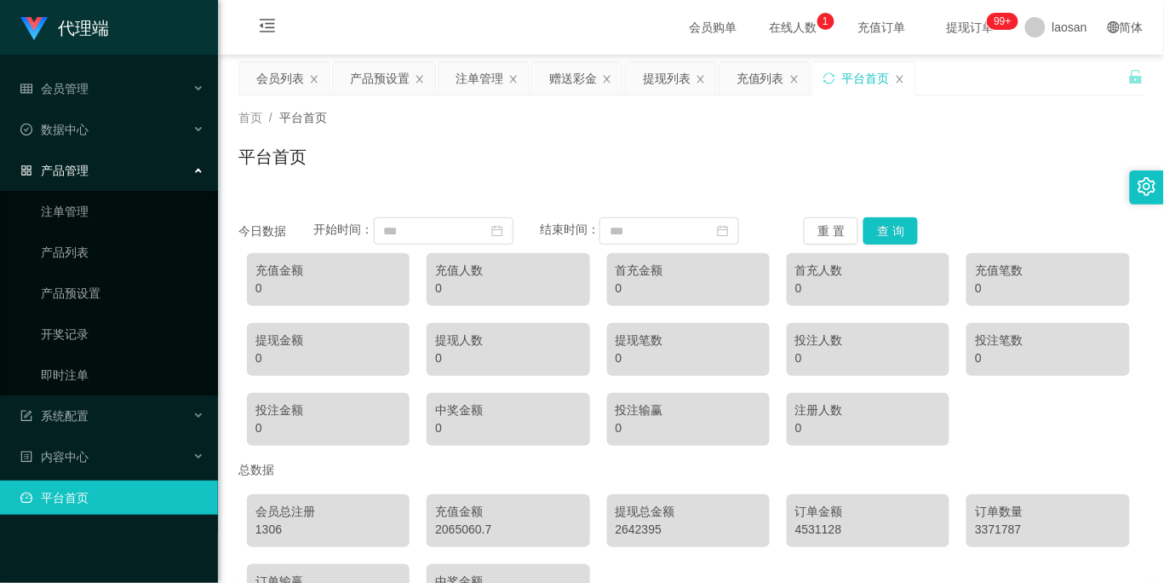
click at [129, 164] on div "产品管理" at bounding box center [109, 170] width 218 height 34
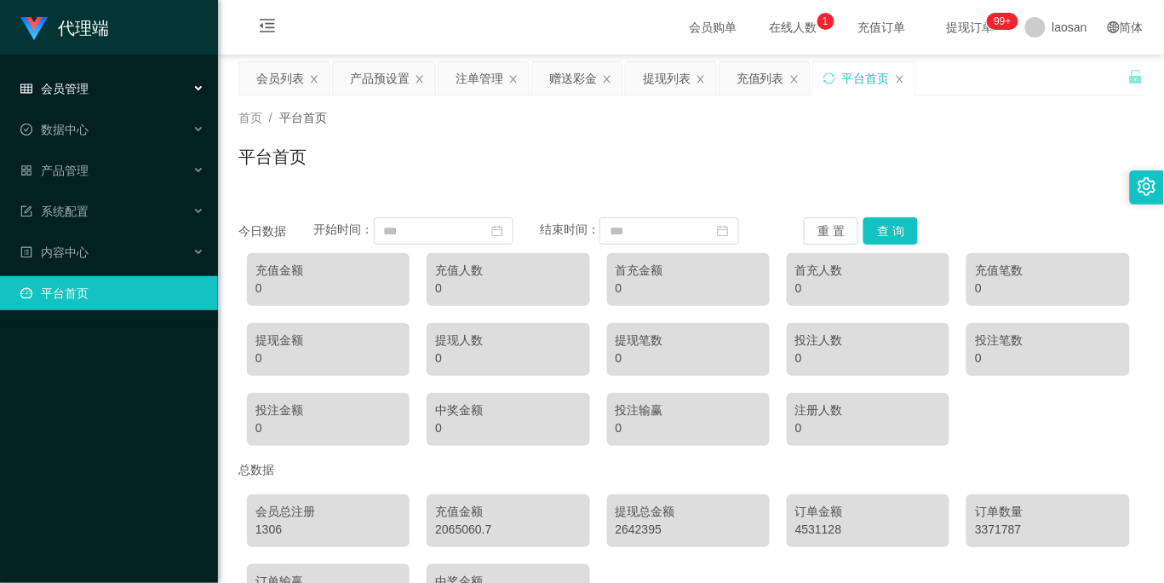
click at [126, 86] on div "会员管理" at bounding box center [109, 89] width 218 height 34
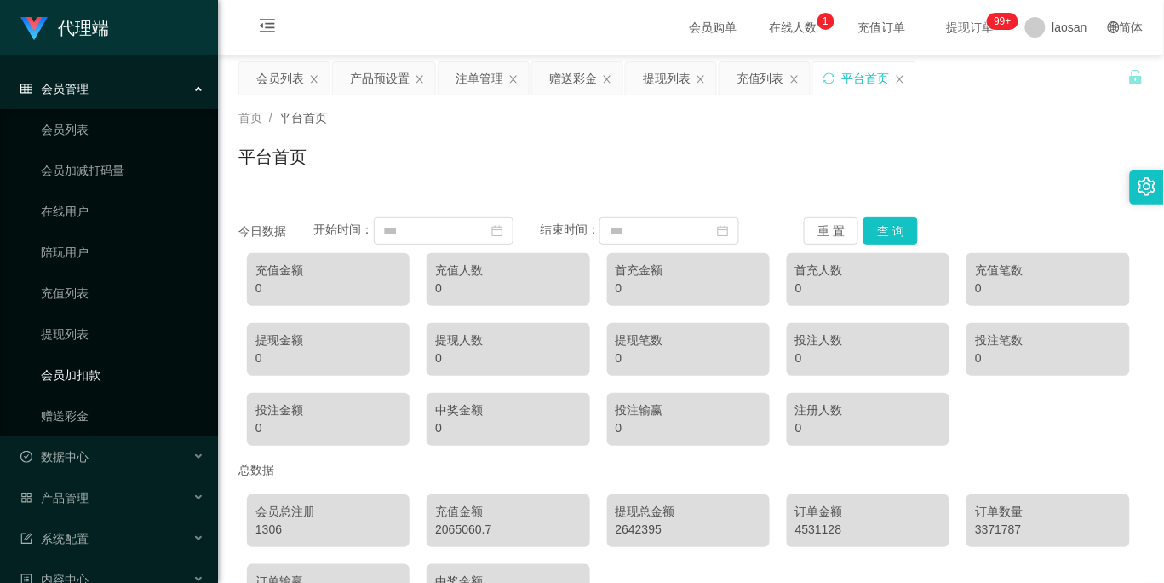
click at [89, 367] on link "会员加扣款" at bounding box center [123, 375] width 164 height 34
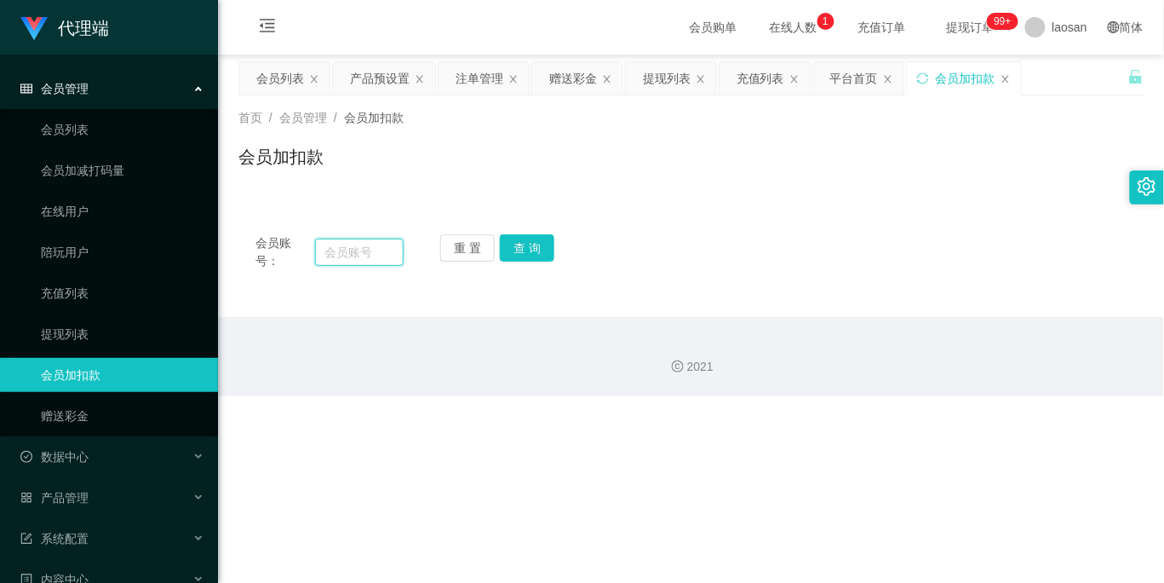
drag, startPoint x: 348, startPoint y: 248, endPoint x: 393, endPoint y: 242, distance: 45.5
click at [348, 248] on input "text" at bounding box center [359, 251] width 89 height 27
paste input "Selina"
type input "Selina"
click at [526, 239] on button "查 询" at bounding box center [527, 247] width 55 height 27
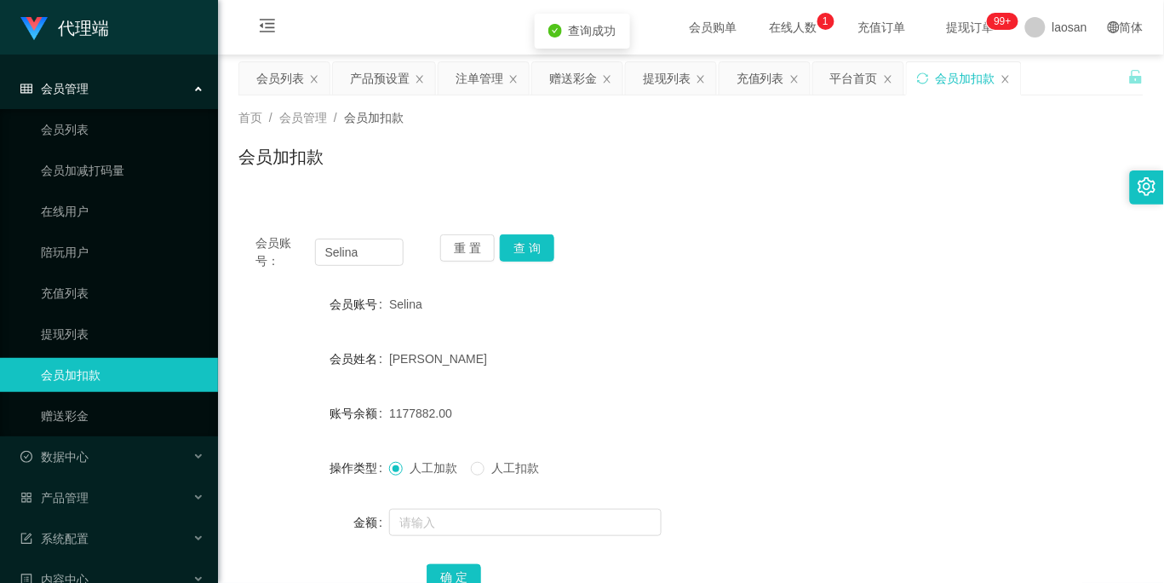
click at [150, 78] on div "会员管理" at bounding box center [109, 89] width 218 height 34
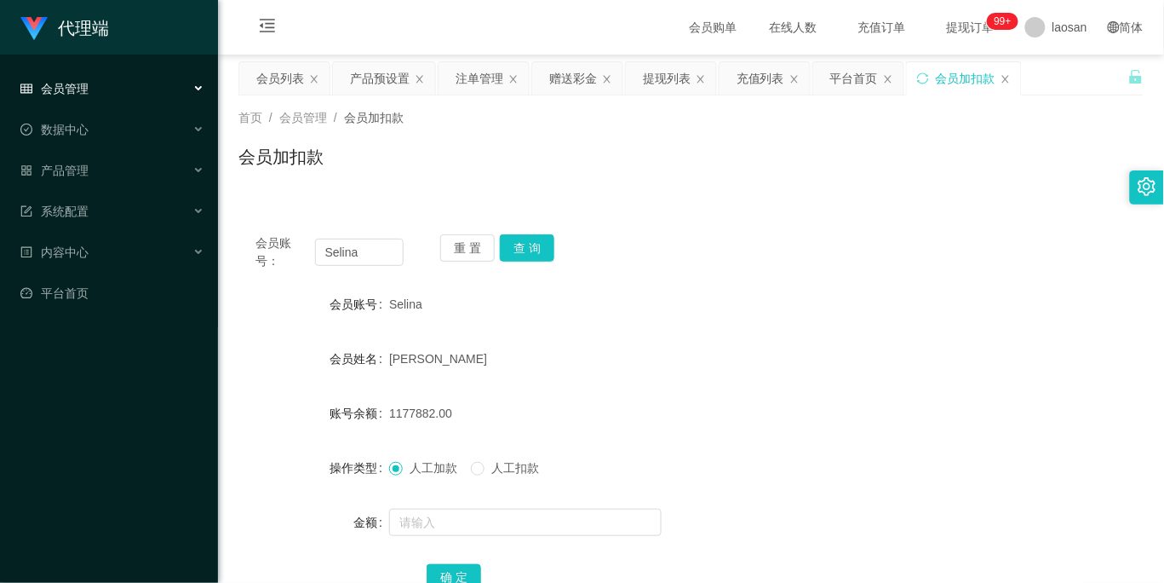
click at [675, 208] on div "会员账号： Selina 重 置 查 询 会员账号 Selina 会员姓名 [PERSON_NAME] 账号余额 1177882.00 操作类型 人工加款 人…" at bounding box center [690, 414] width 905 height 434
drag, startPoint x: 746, startPoint y: 370, endPoint x: 717, endPoint y: 355, distance: 32.4
click at [746, 370] on div "[PERSON_NAME]" at bounding box center [653, 359] width 528 height 34
click at [657, 206] on div "会员账号： Selina 重 置 查 询 会员账号 Selina 会员姓名 [PERSON_NAME] 账号余额 1177882.00 操作类型 人工加款 人…" at bounding box center [690, 414] width 905 height 434
click at [699, 463] on div "人工加款 人工扣款" at bounding box center [653, 468] width 528 height 34
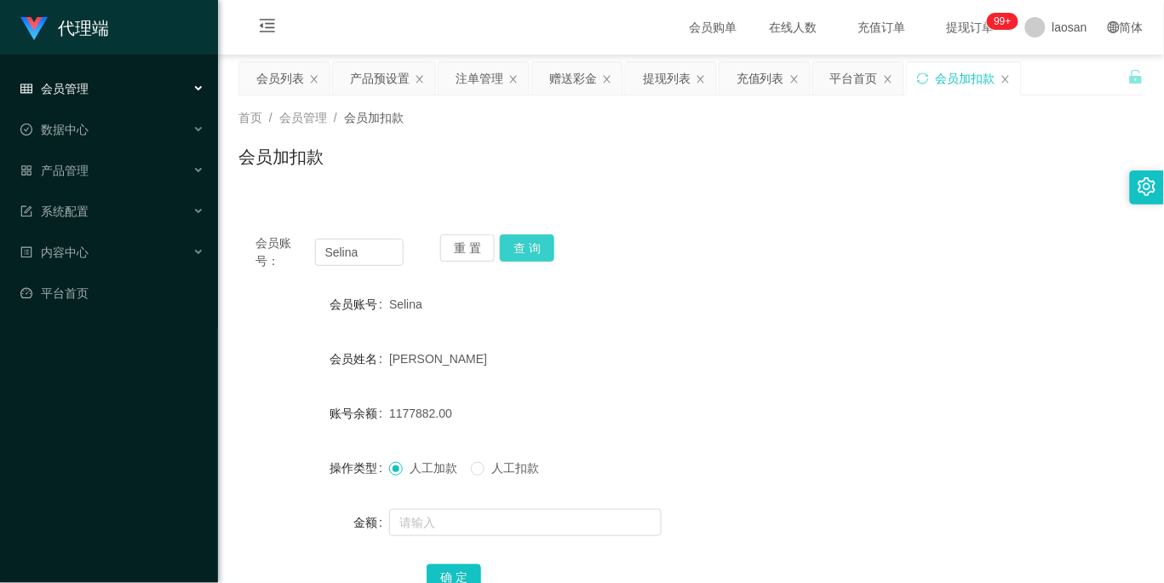
click at [521, 251] on button "查 询" at bounding box center [527, 247] width 55 height 27
click at [521, 251] on button "查 询" at bounding box center [536, 247] width 73 height 27
click at [521, 251] on div "重 置 查 询" at bounding box center [514, 252] width 148 height 36
click at [521, 251] on button "查 询" at bounding box center [527, 247] width 55 height 27
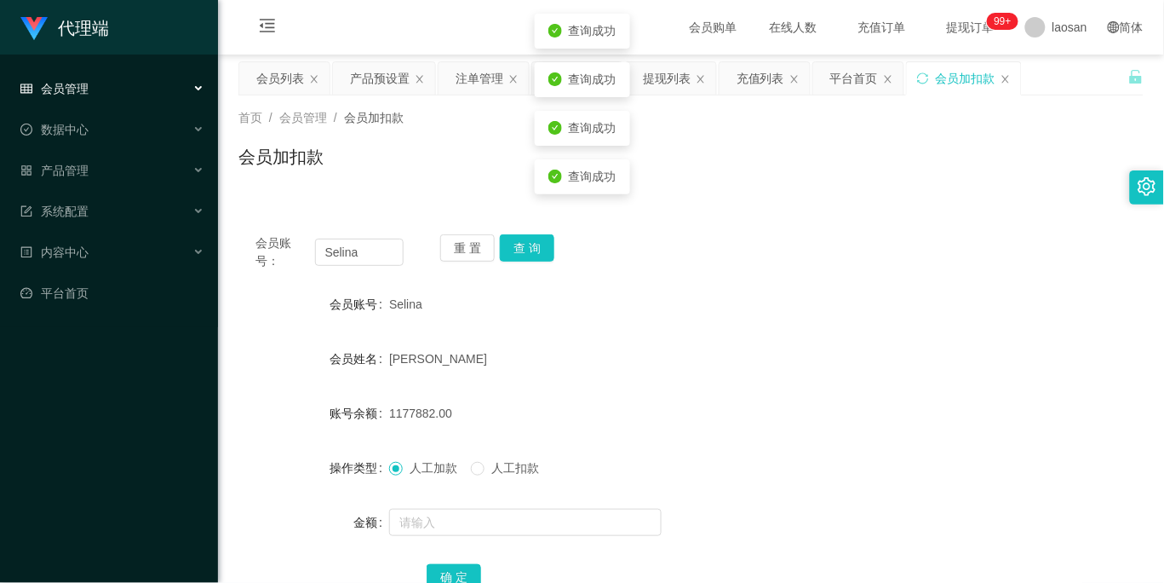
click at [411, 305] on span "Selina" at bounding box center [405, 304] width 33 height 14
drag, startPoint x: 854, startPoint y: 271, endPoint x: 1121, endPoint y: 346, distance: 276.9
click at [854, 271] on div "会员账号： Selina 重 置 查 询 会员账号 Selina 会员姓名 [PERSON_NAME] 账号余额 1177882.00 操作类型 人工加款 人…" at bounding box center [690, 424] width 905 height 414
click at [535, 158] on div "会员加扣款" at bounding box center [690, 163] width 905 height 39
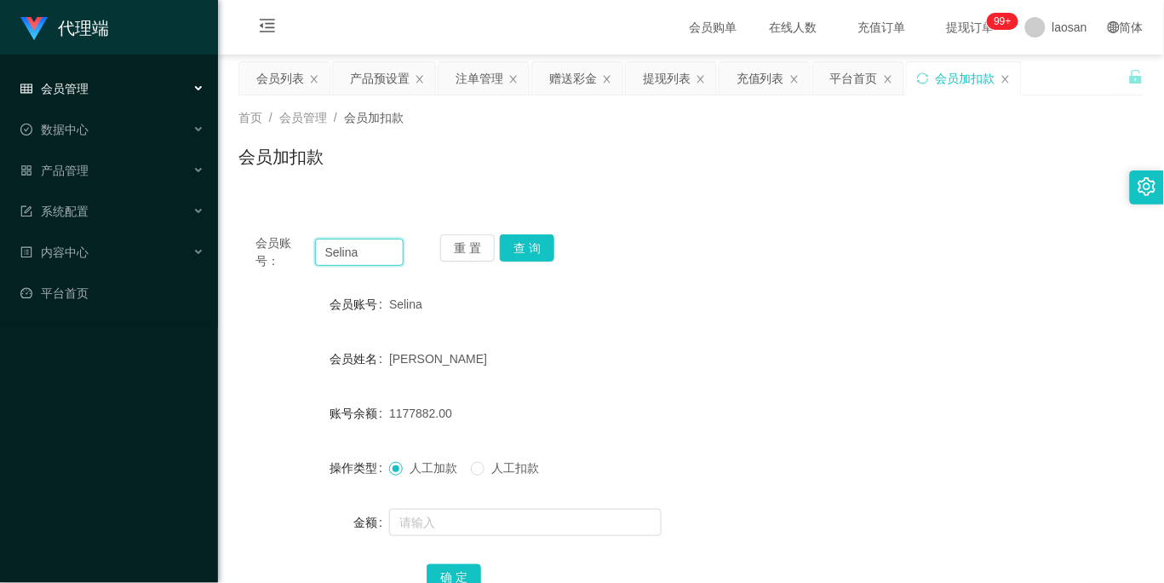
click at [366, 256] on input "Selina" at bounding box center [359, 251] width 89 height 27
click at [274, 70] on div "会员列表" at bounding box center [280, 78] width 48 height 32
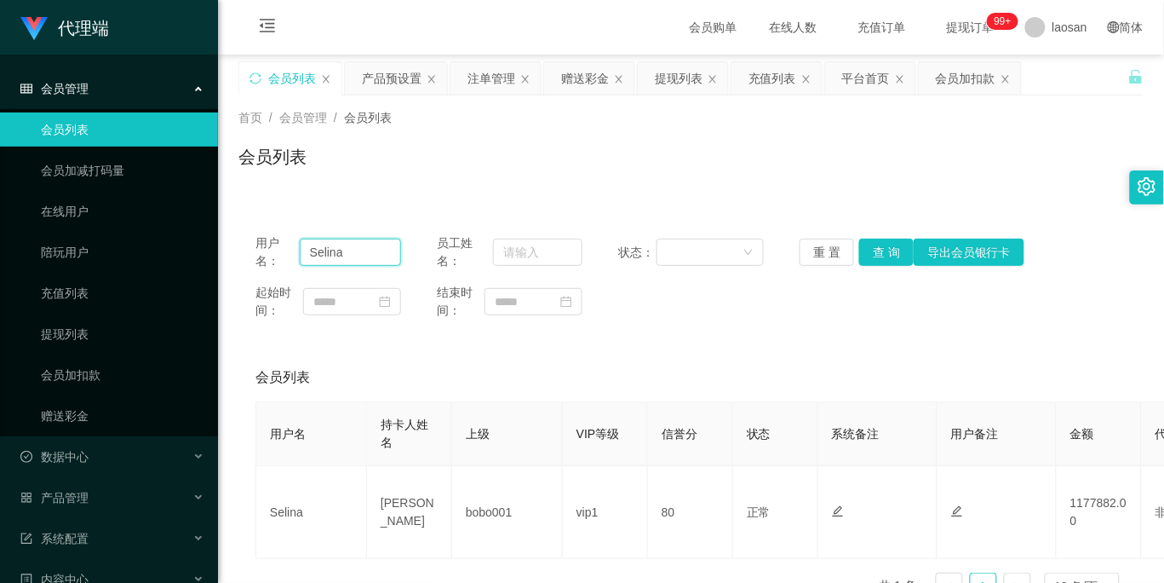
click at [370, 251] on input "Selina" at bounding box center [350, 251] width 101 height 27
click at [889, 247] on button "查 询" at bounding box center [886, 251] width 55 height 27
click at [112, 119] on link "会员列表" at bounding box center [123, 129] width 164 height 34
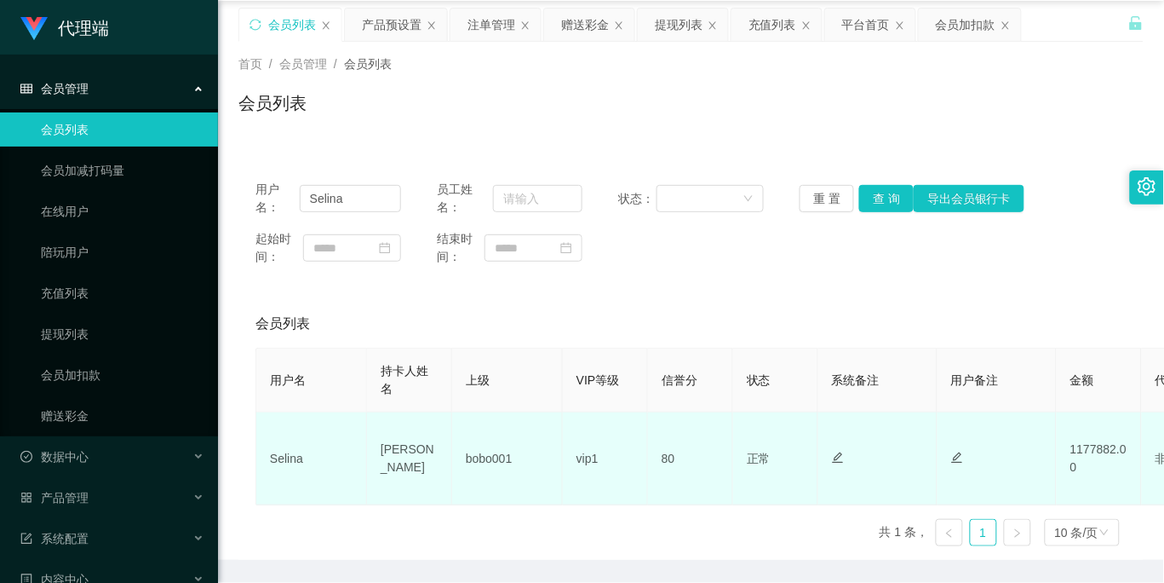
scroll to position [109, 0]
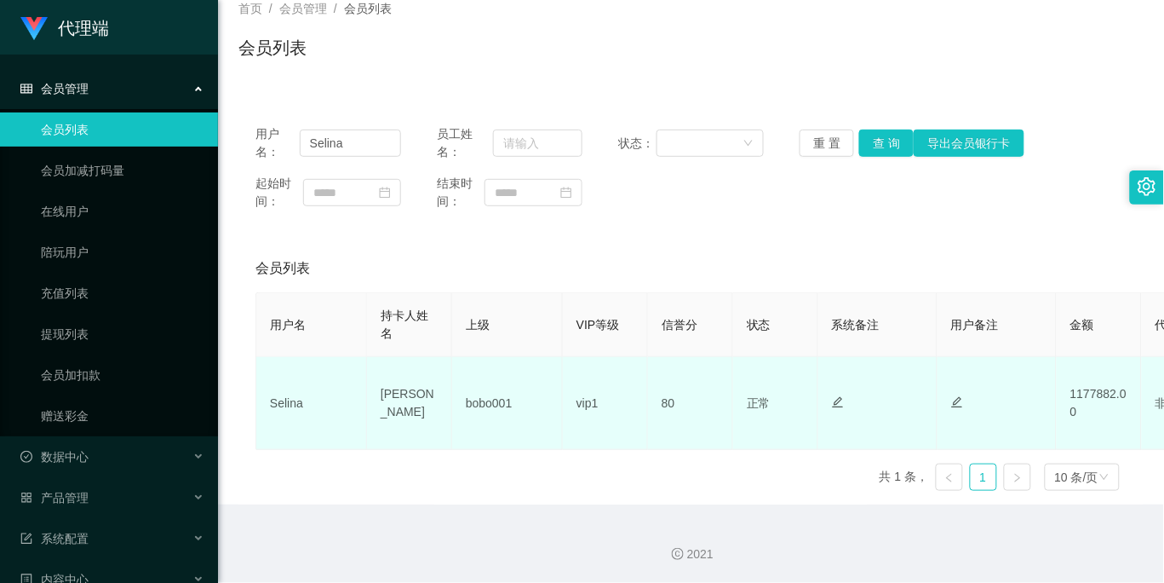
click at [1071, 398] on td "1177882.00" at bounding box center [1099, 403] width 85 height 93
drag, startPoint x: 1071, startPoint y: 398, endPoint x: 956, endPoint y: 380, distance: 116.4
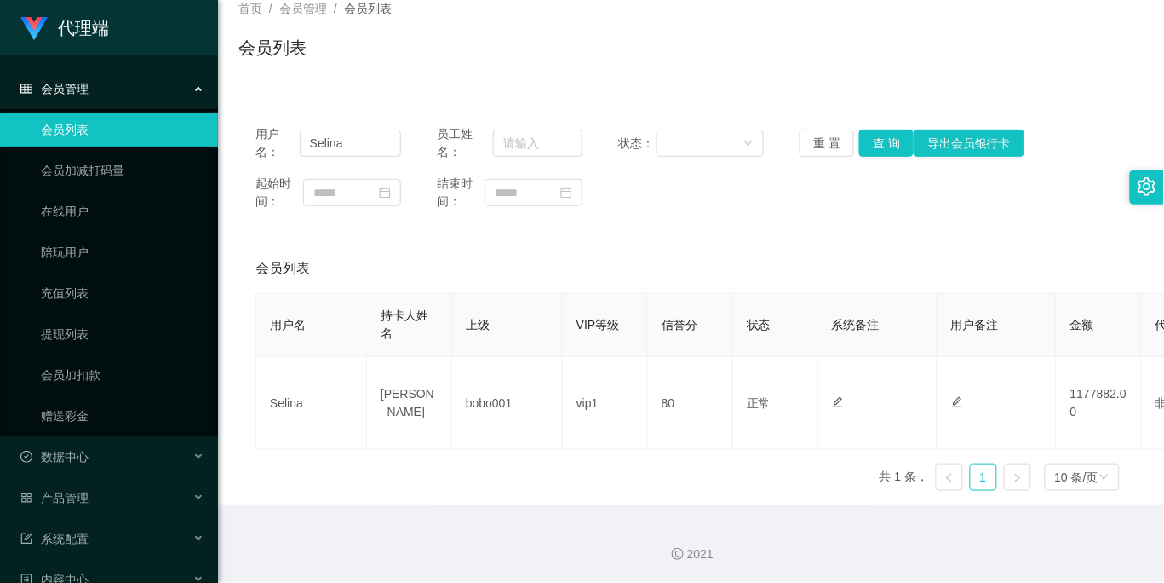
drag, startPoint x: 956, startPoint y: 380, endPoint x: 728, endPoint y: 312, distance: 237.4
click at [751, 258] on div "会员列表" at bounding box center [691, 268] width 871 height 48
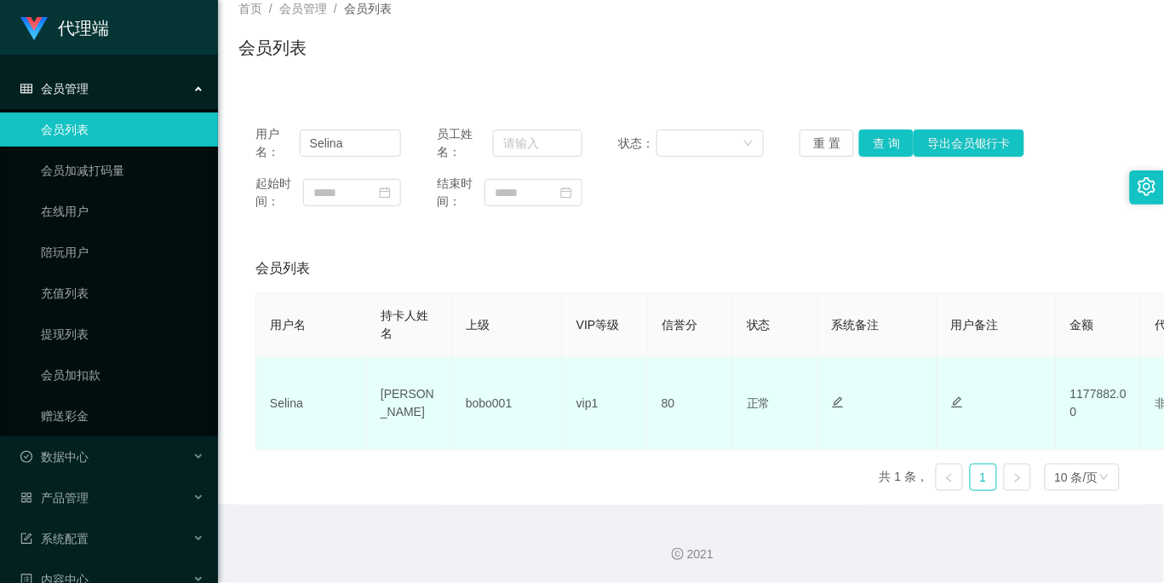
click at [680, 392] on td "80" at bounding box center [690, 403] width 85 height 93
drag, startPoint x: 679, startPoint y: 392, endPoint x: 671, endPoint y: 401, distance: 12.1
click at [671, 401] on td "80" at bounding box center [690, 403] width 85 height 93
click at [666, 402] on td "80" at bounding box center [690, 403] width 85 height 93
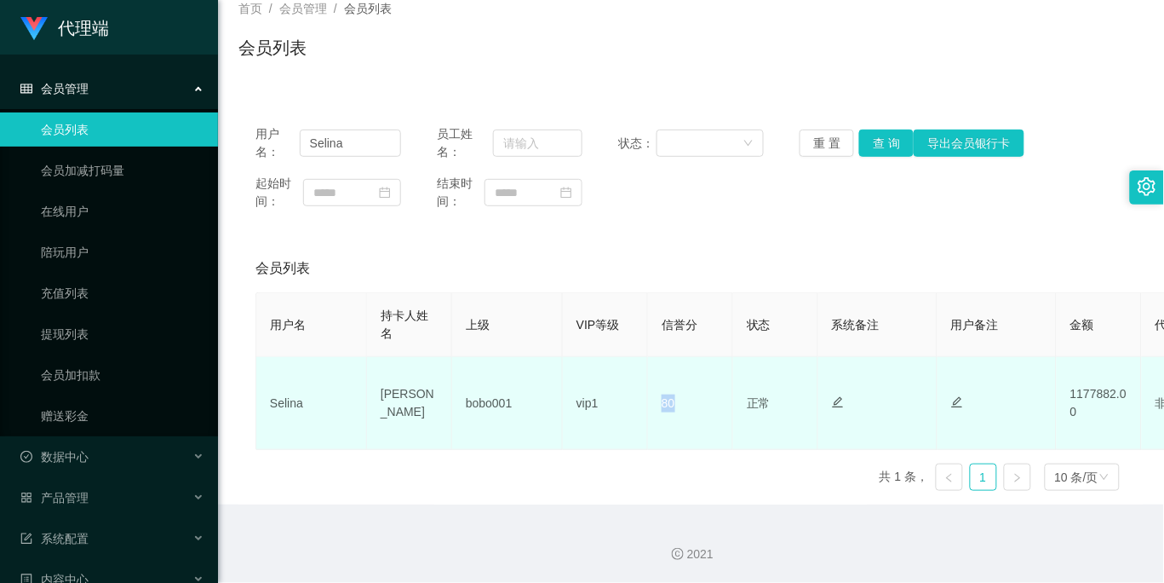
click at [666, 402] on td "80" at bounding box center [690, 403] width 85 height 93
drag, startPoint x: 665, startPoint y: 402, endPoint x: 632, endPoint y: 441, distance: 51.4
click at [632, 444] on td "vip1" at bounding box center [605, 403] width 85 height 93
click at [683, 401] on td "80" at bounding box center [690, 403] width 85 height 93
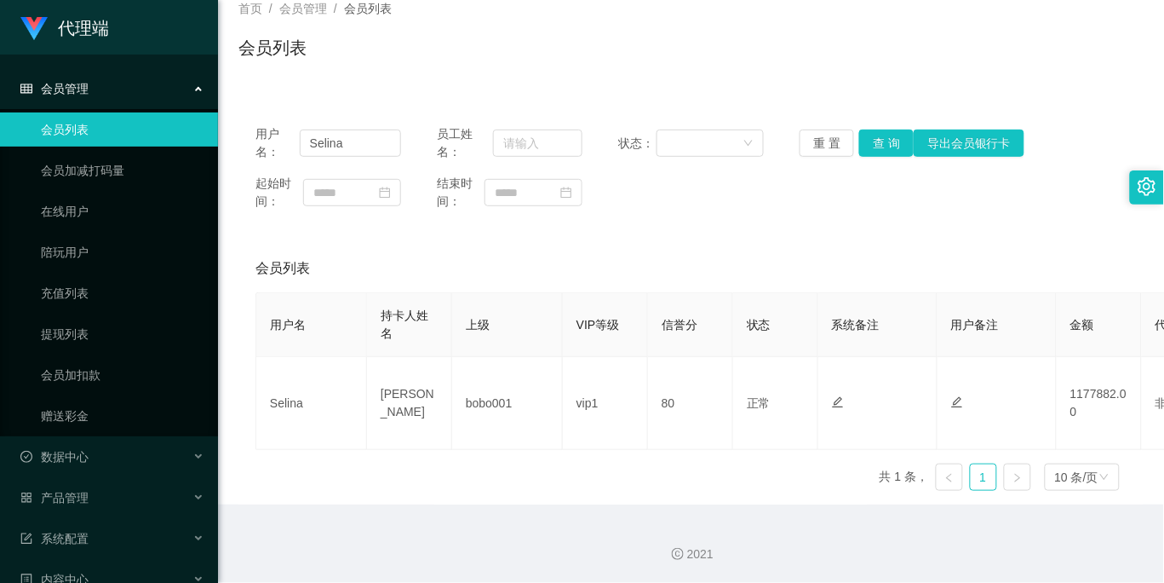
scroll to position [0, 0]
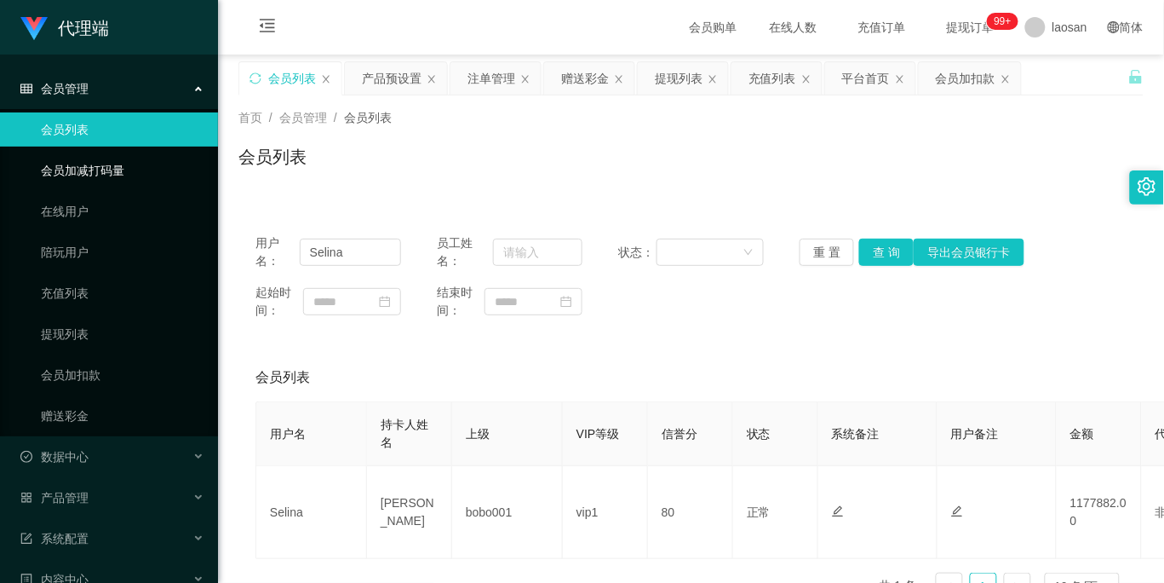
click at [122, 159] on link "会员加减打码量" at bounding box center [123, 170] width 164 height 34
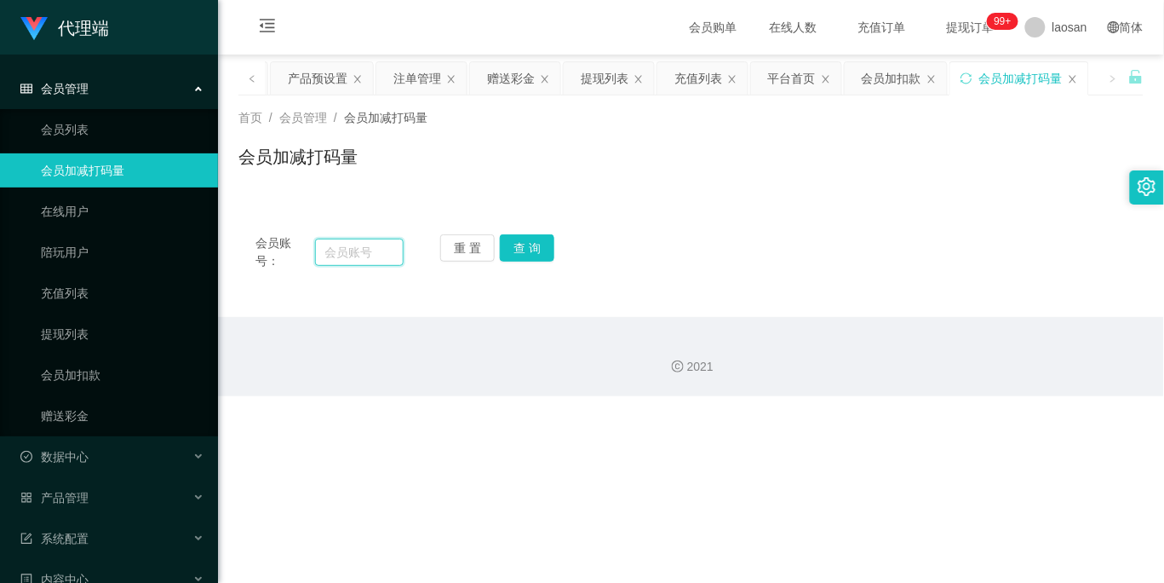
drag, startPoint x: 356, startPoint y: 254, endPoint x: 379, endPoint y: 254, distance: 23.0
click at [356, 254] on input "text" at bounding box center [359, 251] width 89 height 27
click at [137, 139] on link "会员列表" at bounding box center [123, 129] width 164 height 34
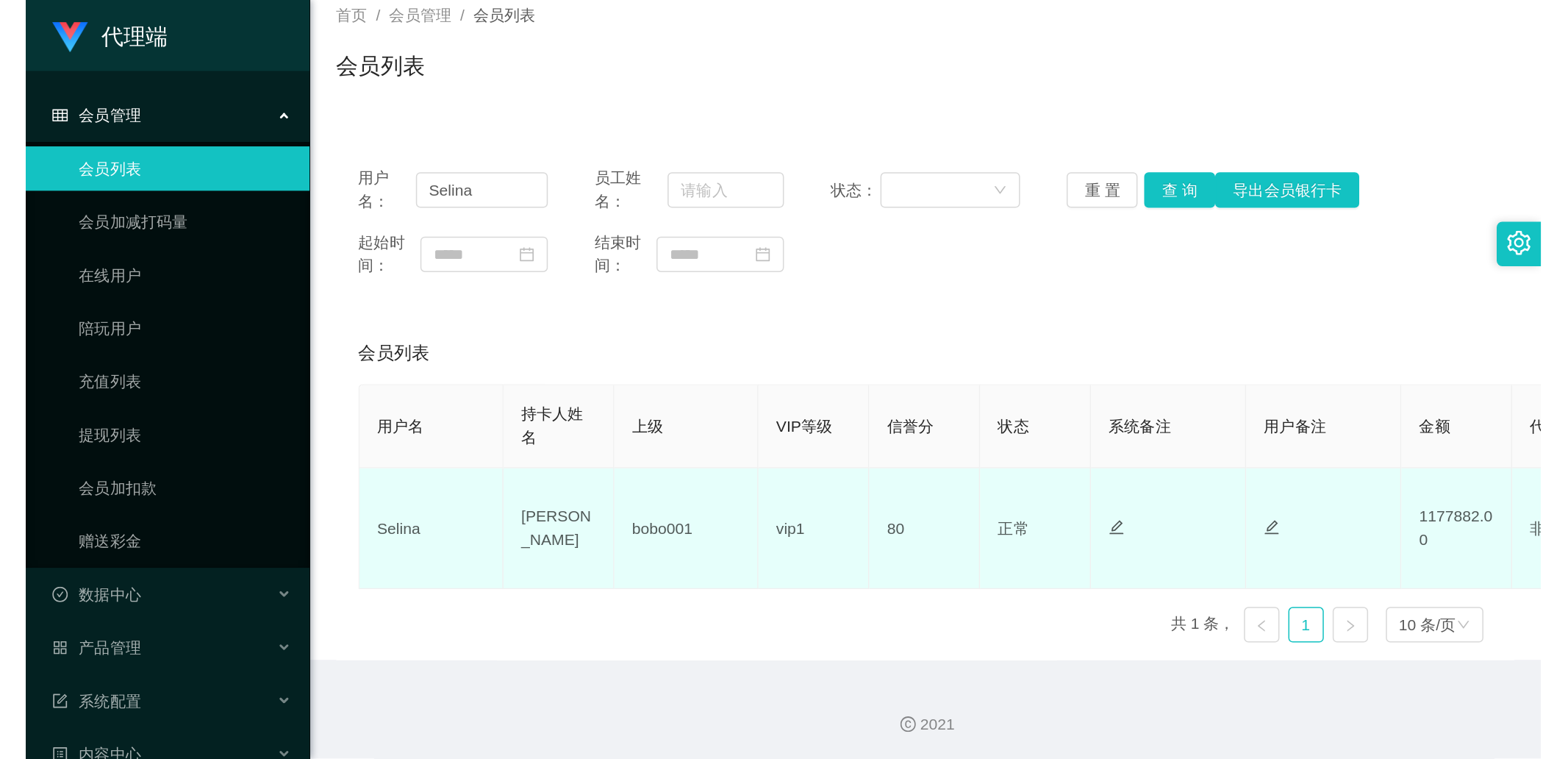
scroll to position [94, 0]
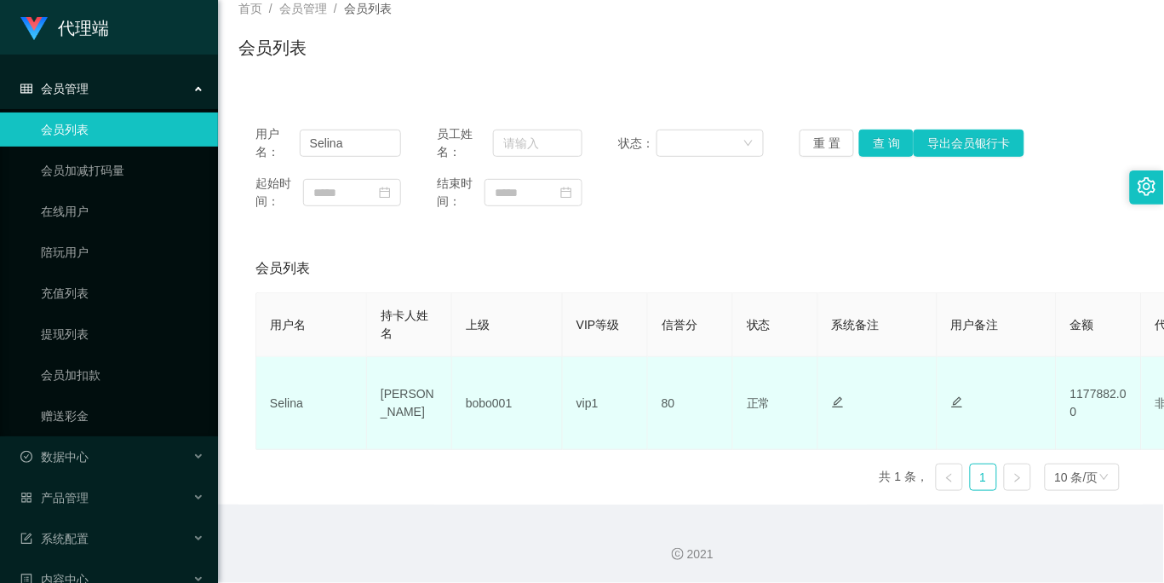
click at [1086, 379] on td "1177882.00" at bounding box center [1099, 403] width 85 height 93
click at [1104, 395] on td "1177882.00" at bounding box center [1099, 403] width 85 height 93
click at [1122, 387] on td "1177882.00" at bounding box center [1099, 403] width 85 height 93
click at [1089, 397] on td "1177882.00" at bounding box center [1099, 403] width 85 height 93
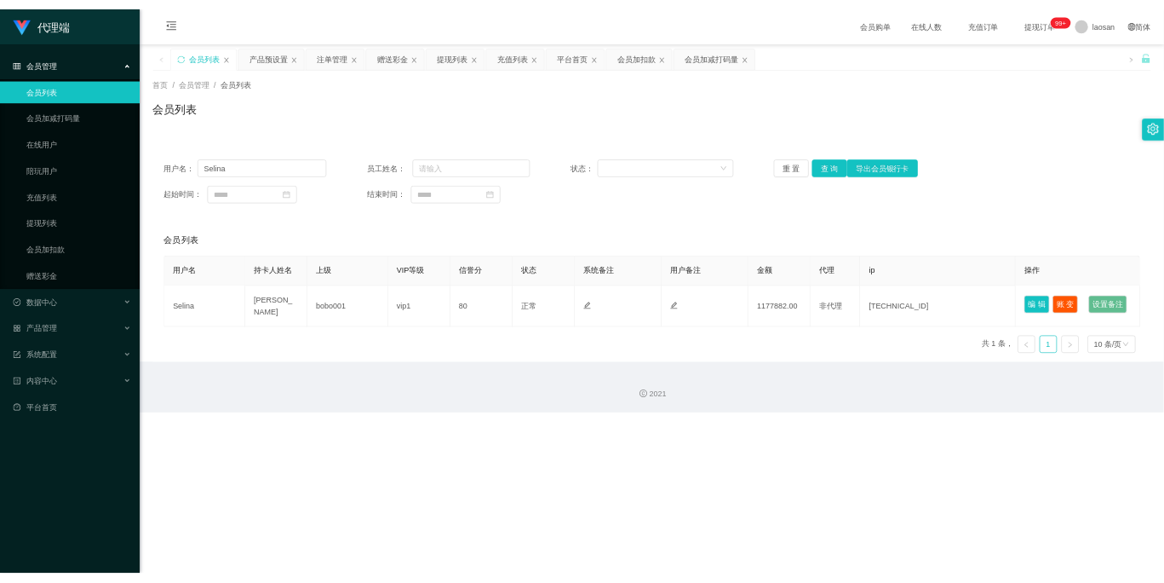
scroll to position [0, 0]
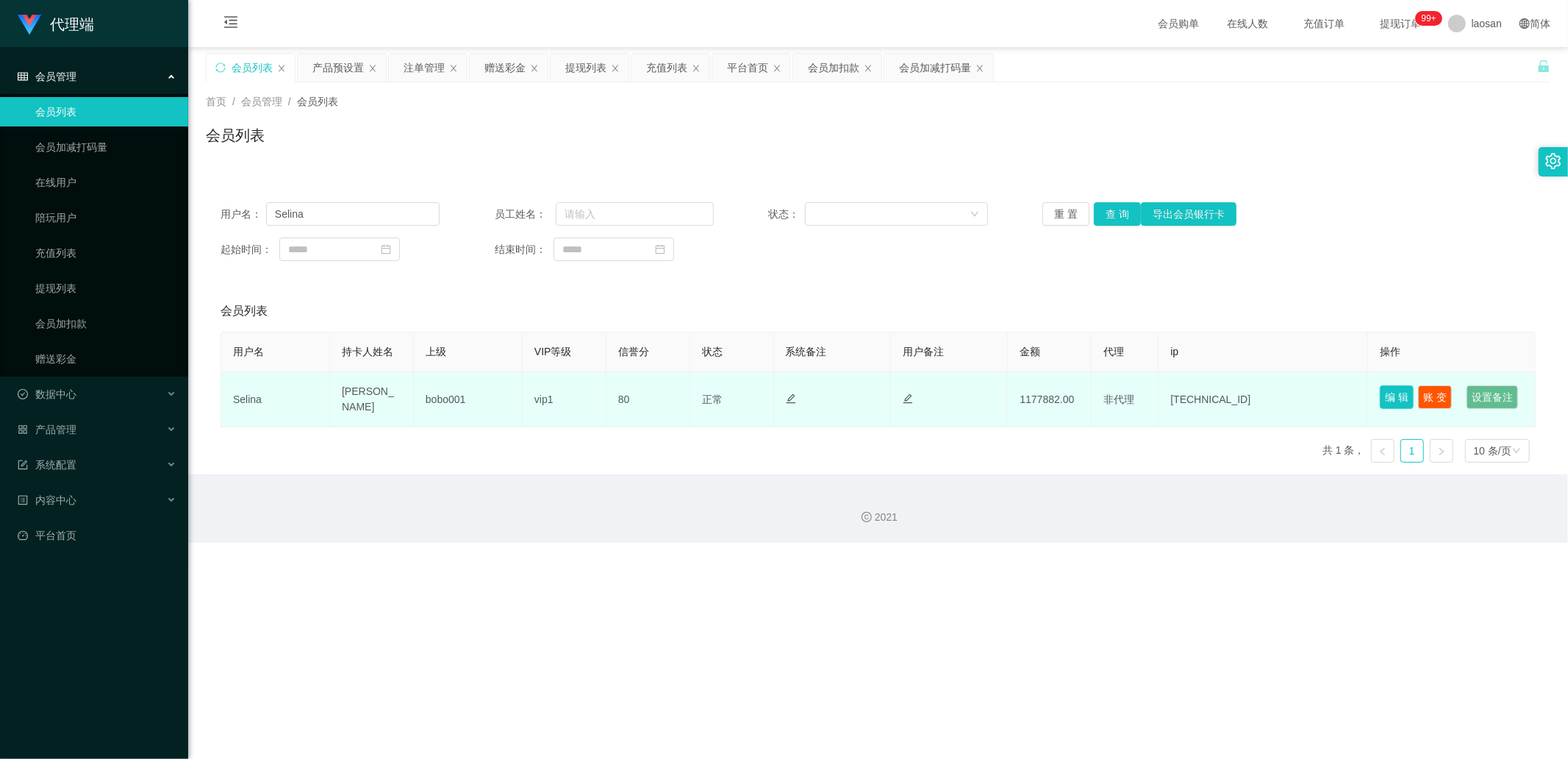
click at [1004, 392] on button "编 辑" at bounding box center [1396, 396] width 34 height 23
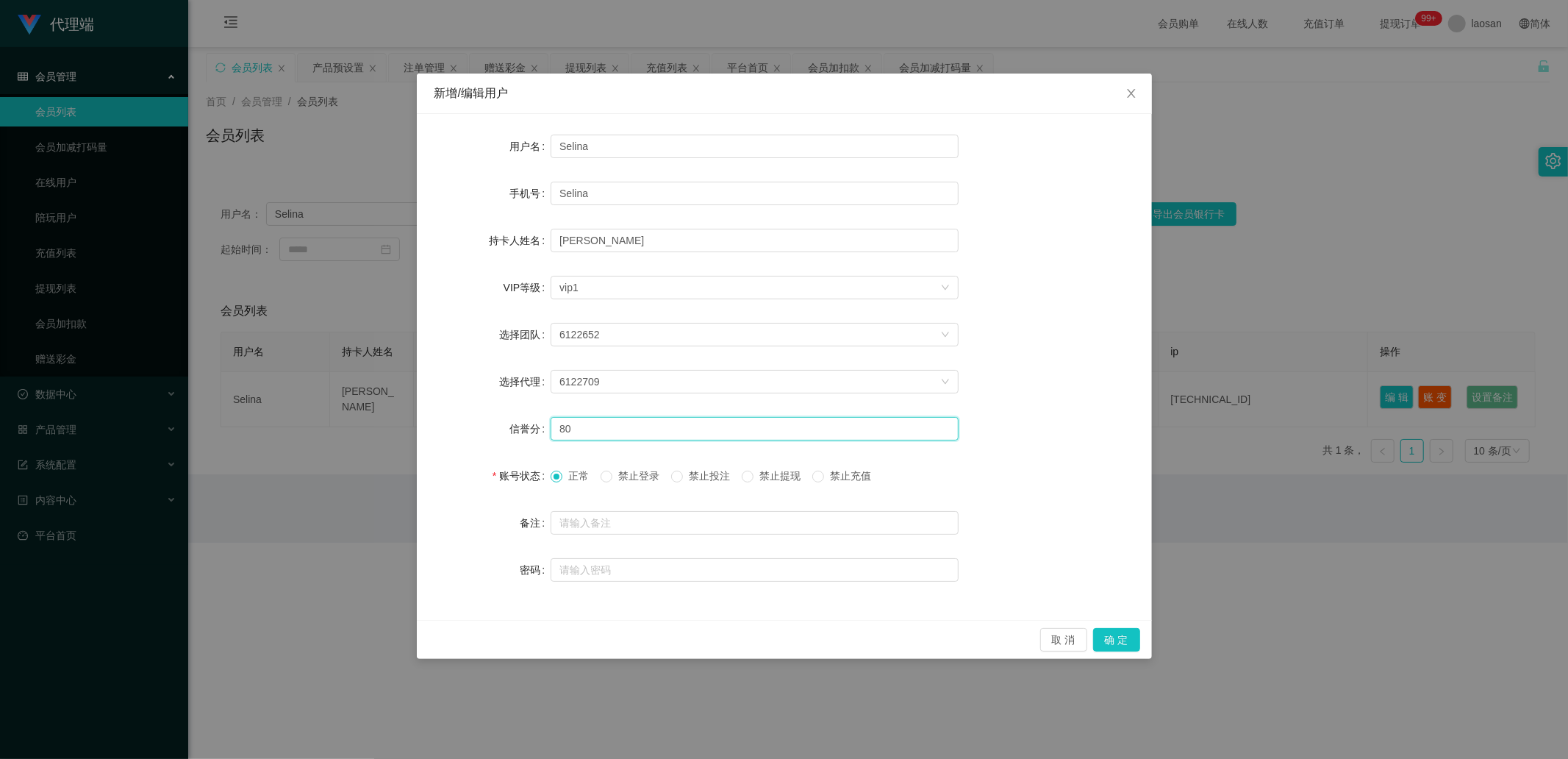
click at [581, 425] on input "80" at bounding box center [754, 428] width 408 height 23
click at [340, 429] on div "新增/编辑用户 用户名 Selina 手机号 Selina 持卡人姓名 [PERSON_NAME] VIP等级 选择VIP等级 vip1 选择团队 61226…" at bounding box center [784, 379] width 1568 height 759
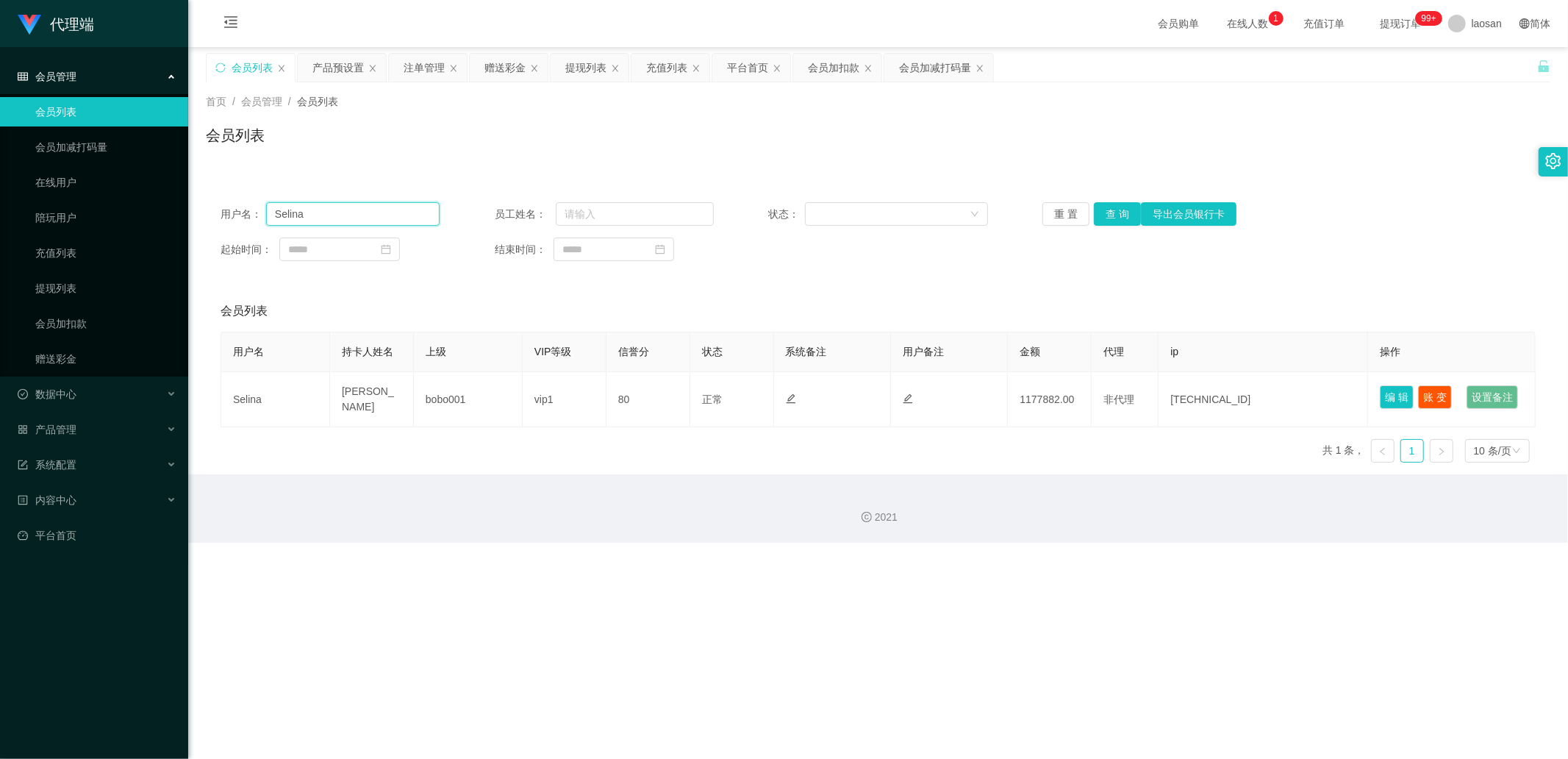
click at [311, 216] on input "Selina" at bounding box center [352, 213] width 173 height 23
click at [502, 71] on div "赠送彩金" at bounding box center [505, 67] width 41 height 28
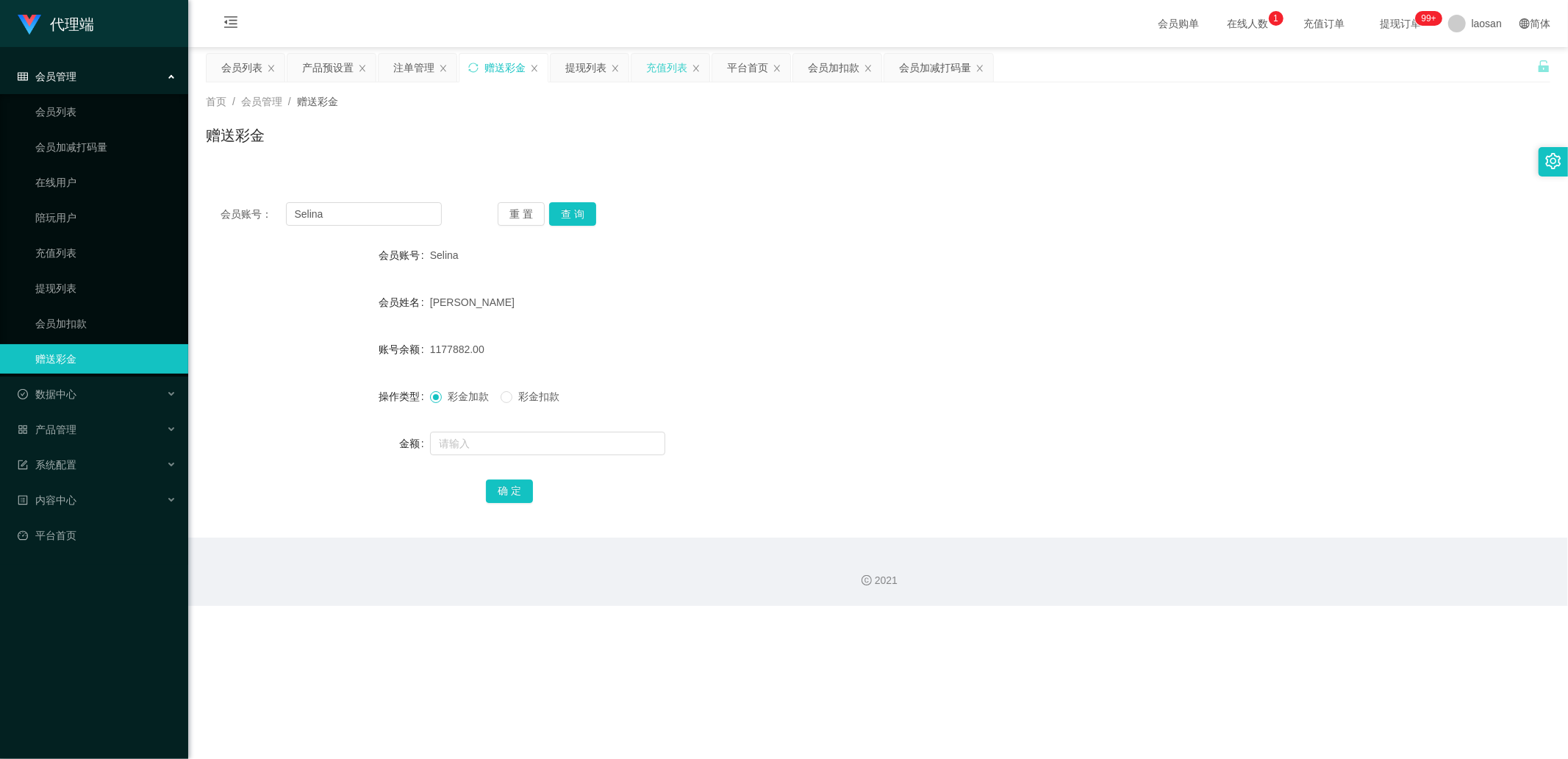
click at [664, 66] on div "充值列表" at bounding box center [667, 67] width 41 height 28
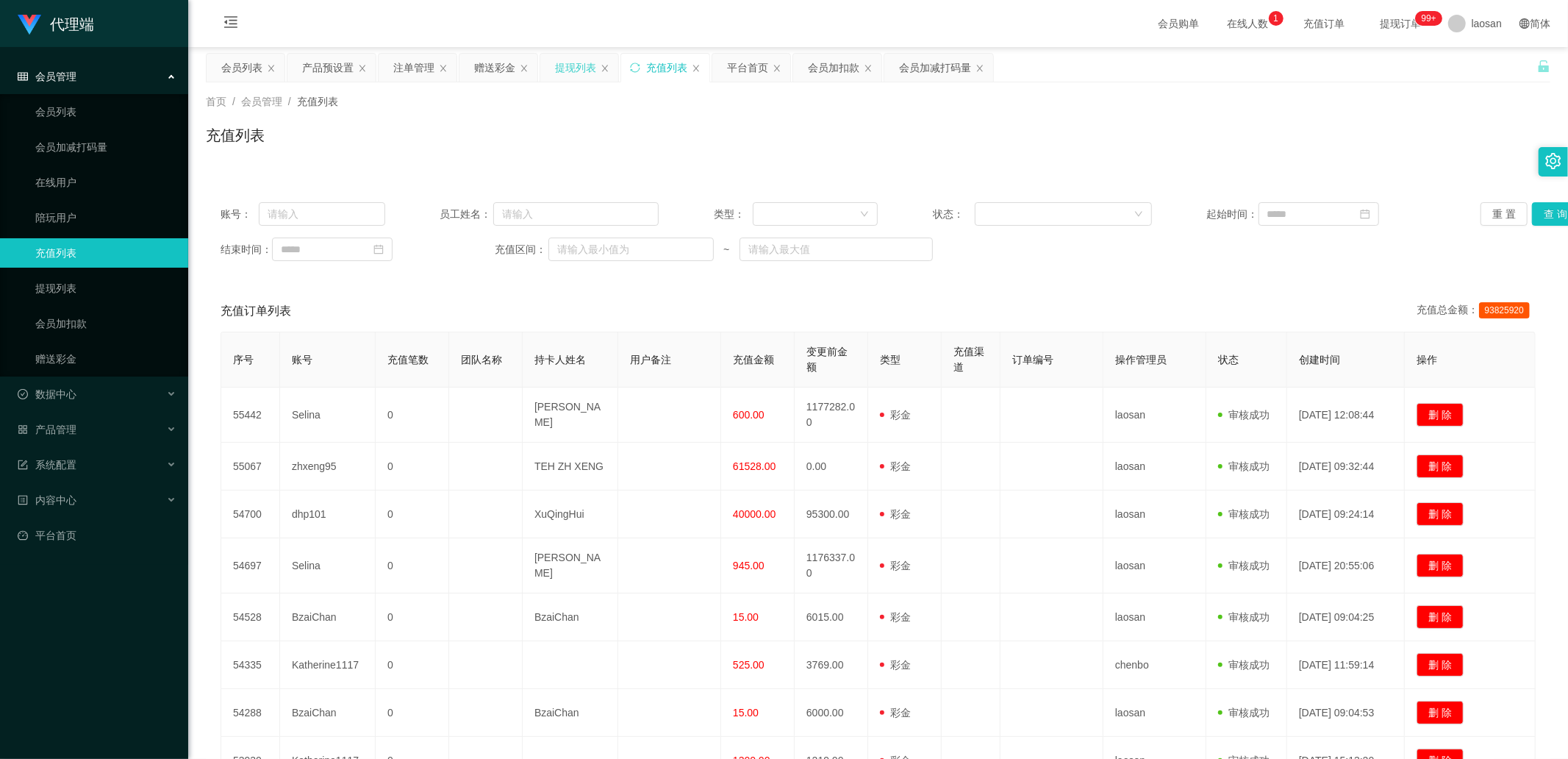
click at [568, 59] on div "提现列表" at bounding box center [576, 67] width 41 height 28
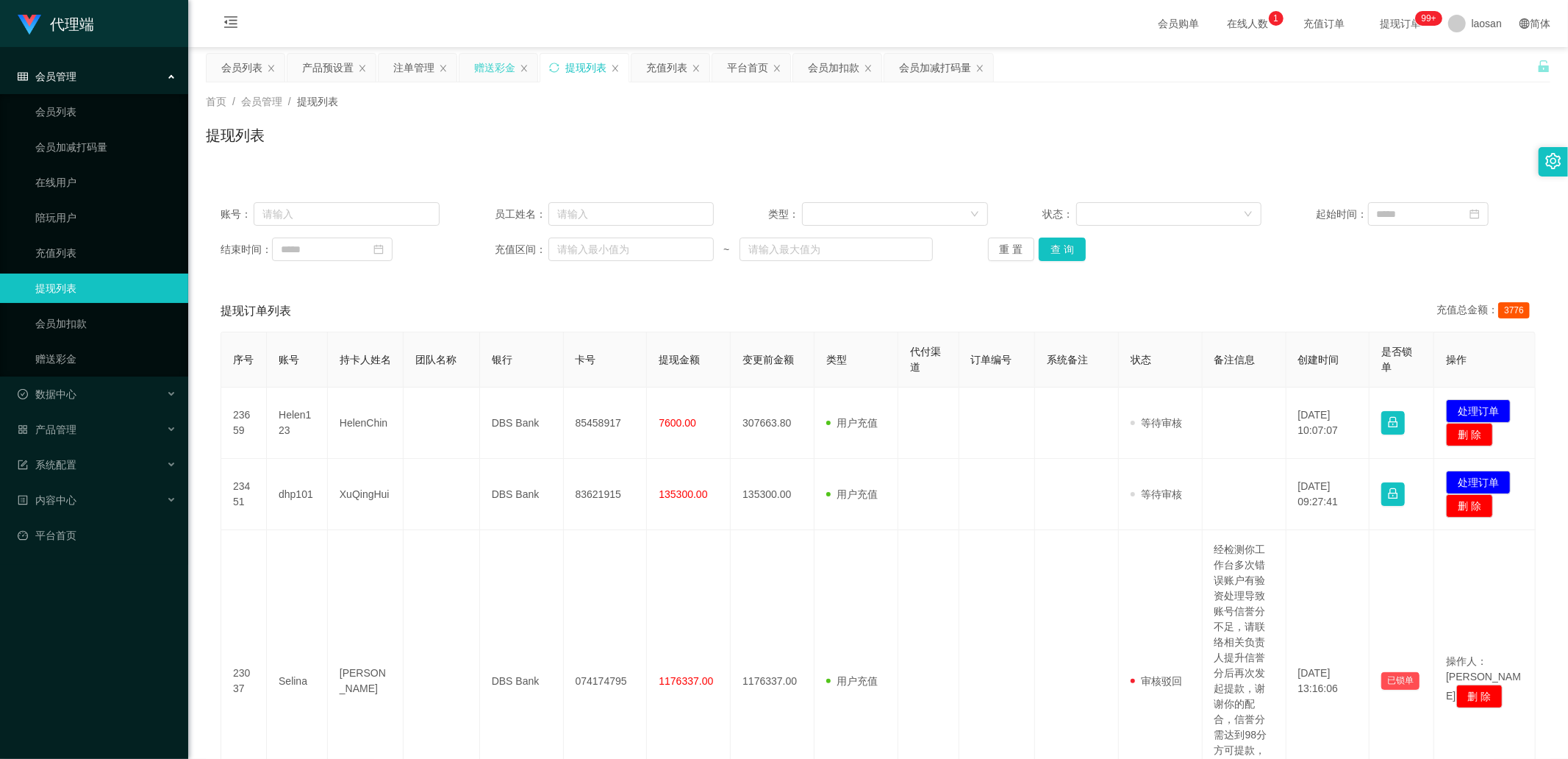
click at [493, 63] on div "赠送彩金" at bounding box center [494, 67] width 41 height 28
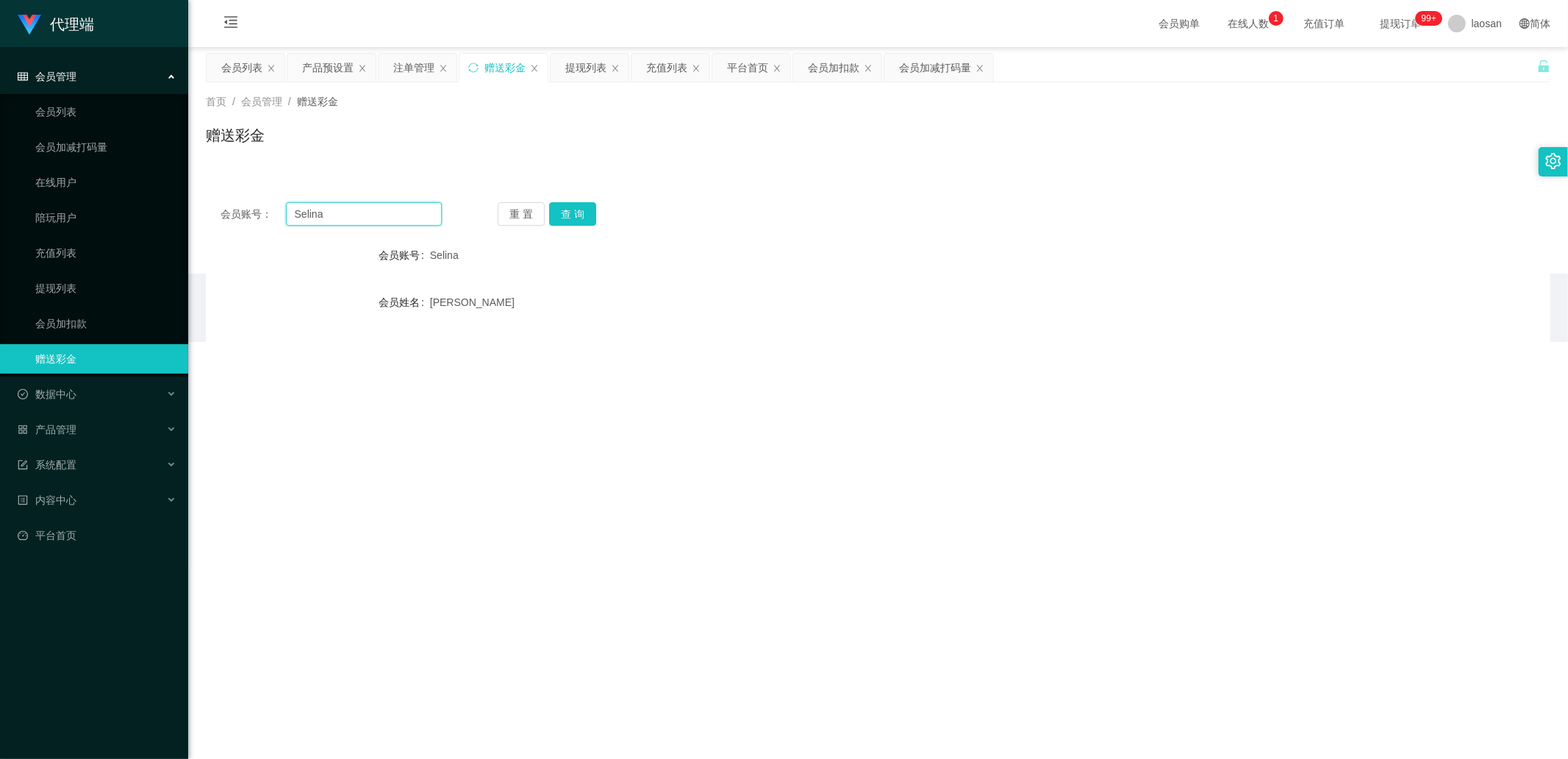
drag, startPoint x: 349, startPoint y: 209, endPoint x: 359, endPoint y: 209, distance: 10.0
click at [349, 209] on input "Selina" at bounding box center [363, 213] width 156 height 23
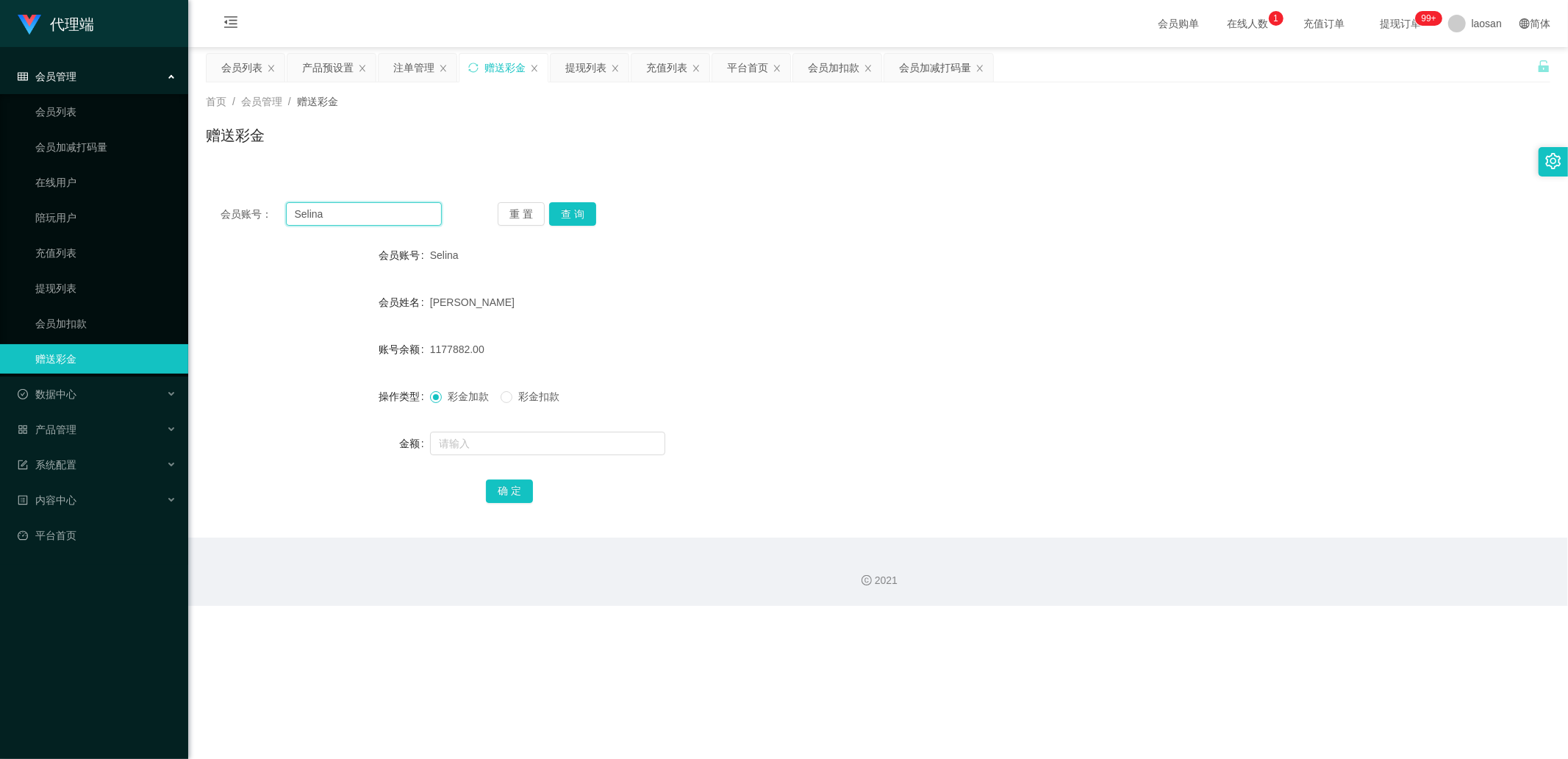
paste input "Selina"
paste input "text"
type input "Selina"
click at [589, 214] on button "查 询" at bounding box center [572, 213] width 47 height 23
click at [589, 214] on div "重 置 查 询" at bounding box center [608, 213] width 221 height 23
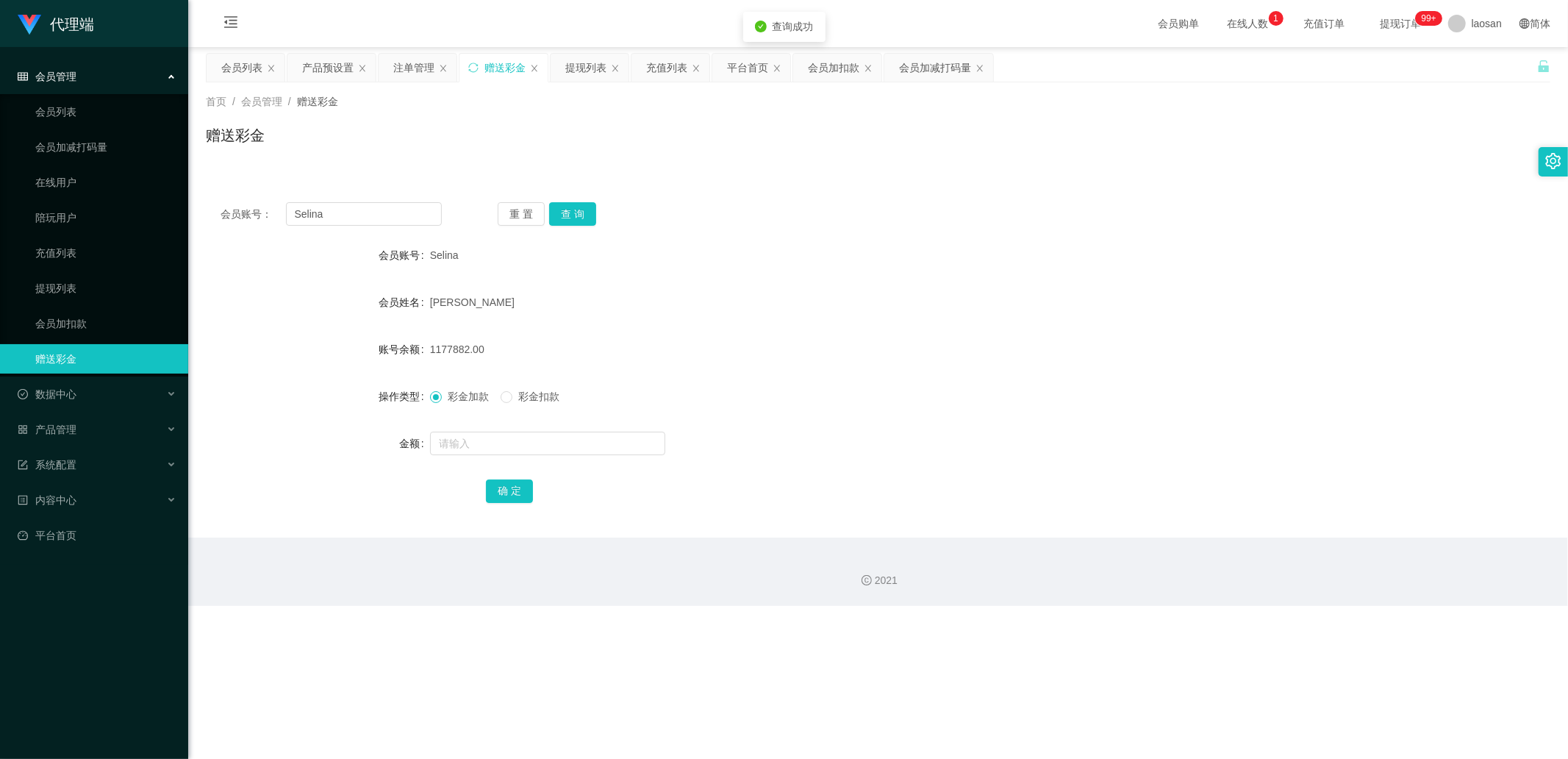
click at [530, 399] on span "彩金扣款" at bounding box center [538, 396] width 53 height 12
click at [467, 392] on span "彩金加款" at bounding box center [468, 396] width 53 height 12
click at [519, 443] on input "text" at bounding box center [547, 443] width 236 height 23
type input "63000"
click at [503, 480] on button "确 定" at bounding box center [509, 490] width 47 height 23
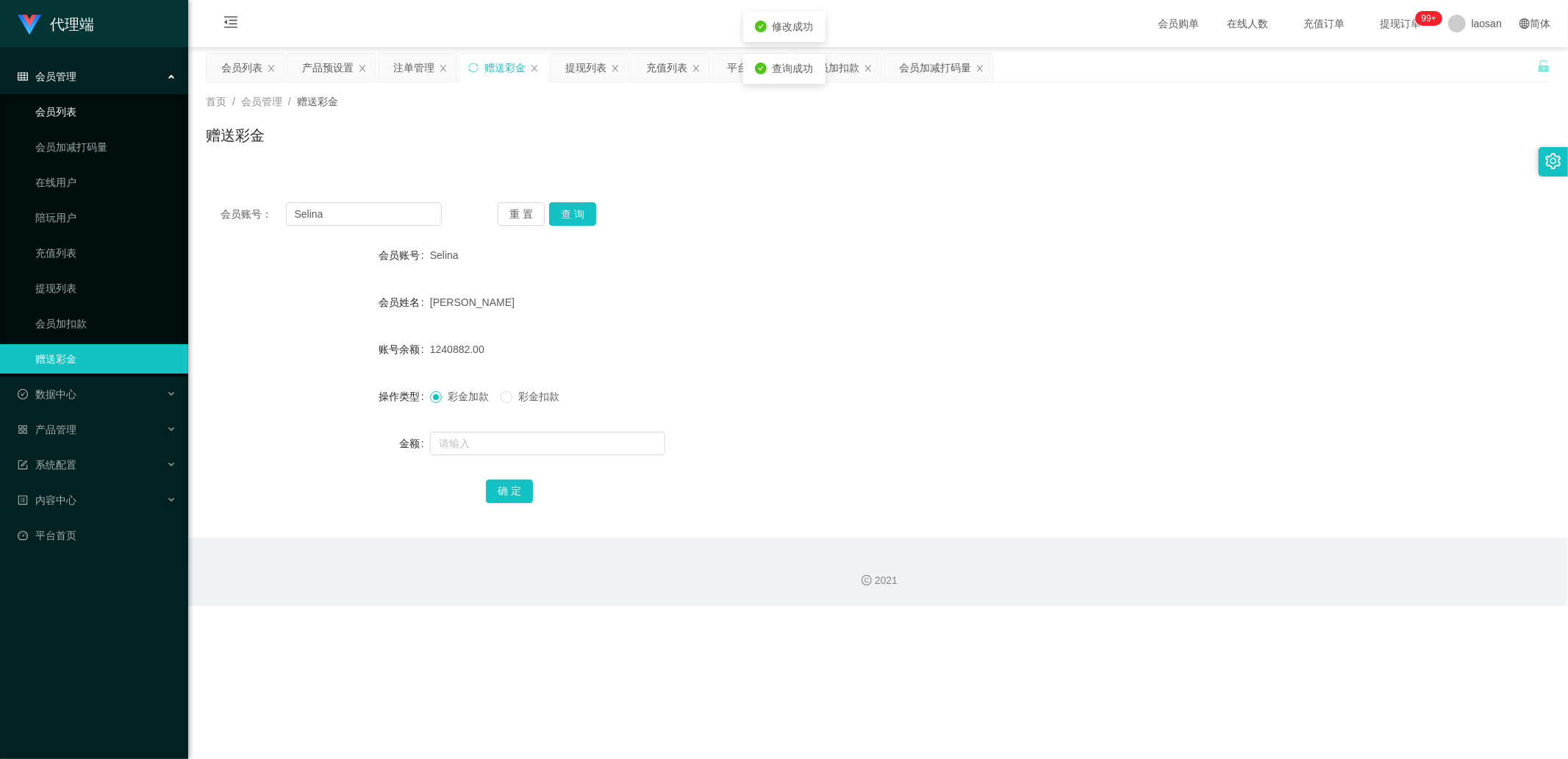
click at [61, 130] on ul "会员列表 会员加减打码量 在线用户 陪玩用户 充值列表 提现列表 会员加扣款 赠送彩金" at bounding box center [94, 235] width 188 height 282
click at [71, 111] on link "会员列表" at bounding box center [106, 111] width 142 height 29
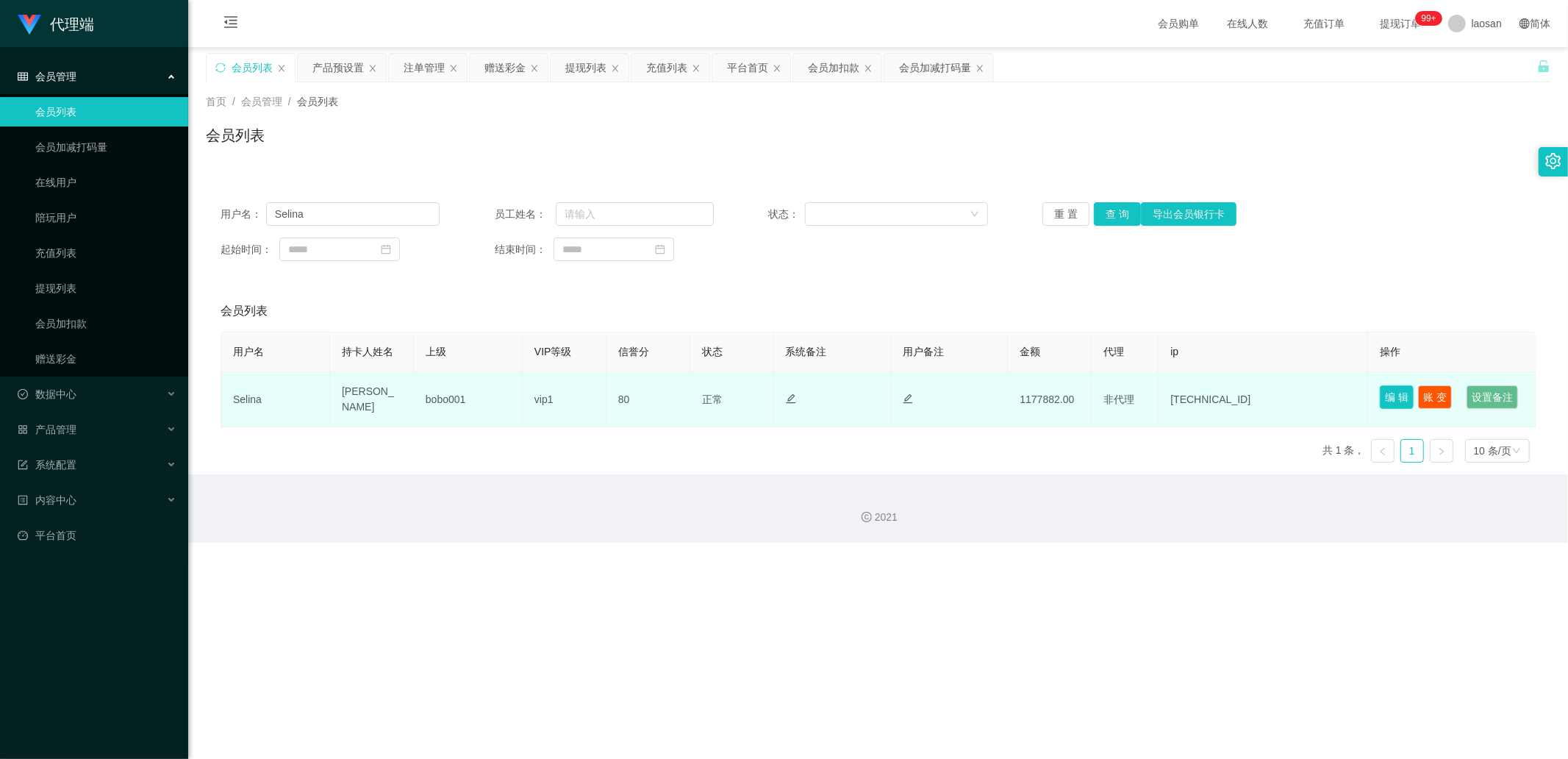
click at [1004, 390] on button "编 辑" at bounding box center [1396, 396] width 34 height 23
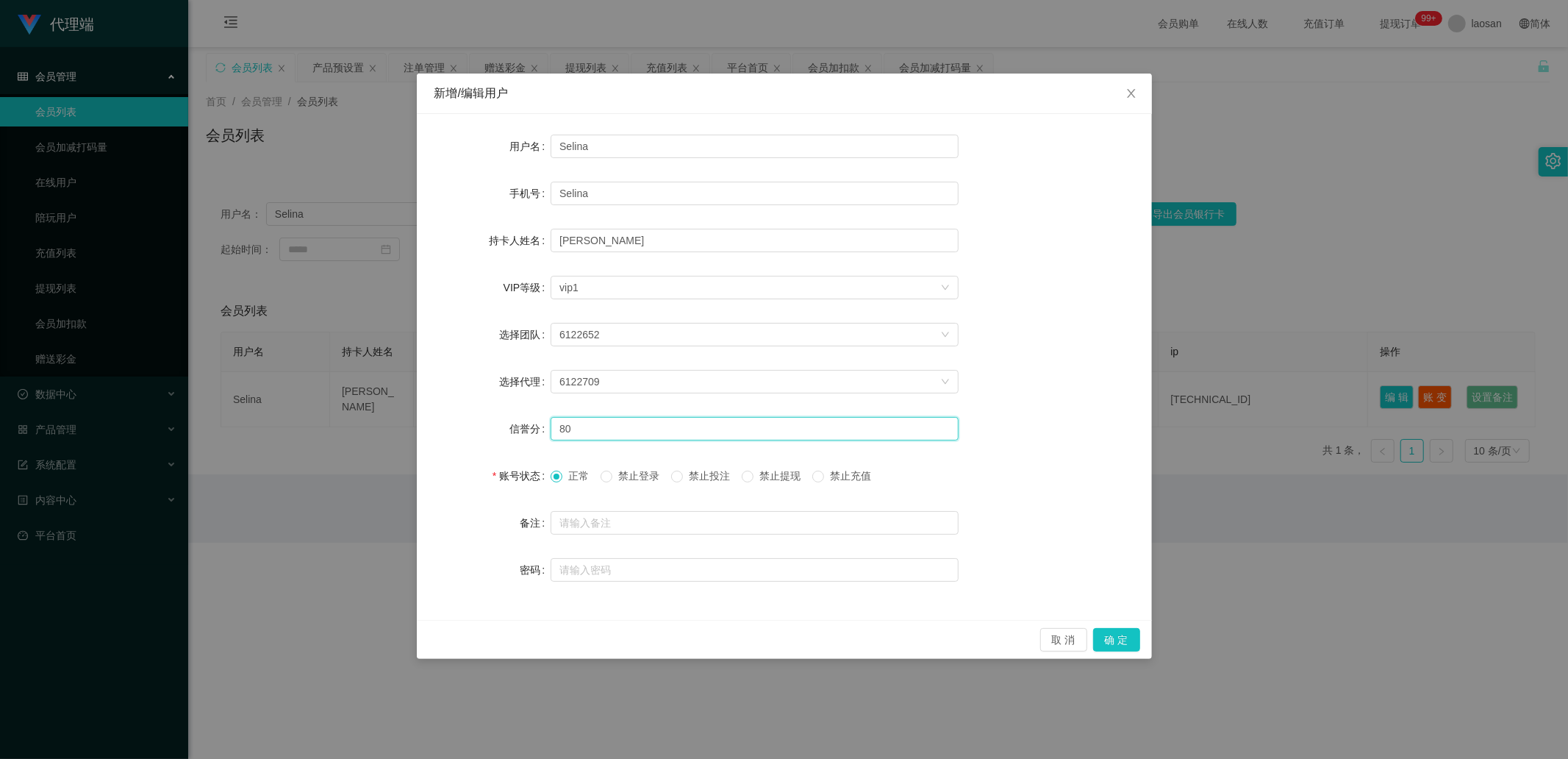
drag, startPoint x: 652, startPoint y: 438, endPoint x: 446, endPoint y: 408, distance: 208.2
click at [532, 418] on div "信誉分 80" at bounding box center [784, 429] width 700 height 29
type input "96"
click at [1004, 503] on button "确 定" at bounding box center [1117, 639] width 47 height 23
